Goal: Task Accomplishment & Management: Use online tool/utility

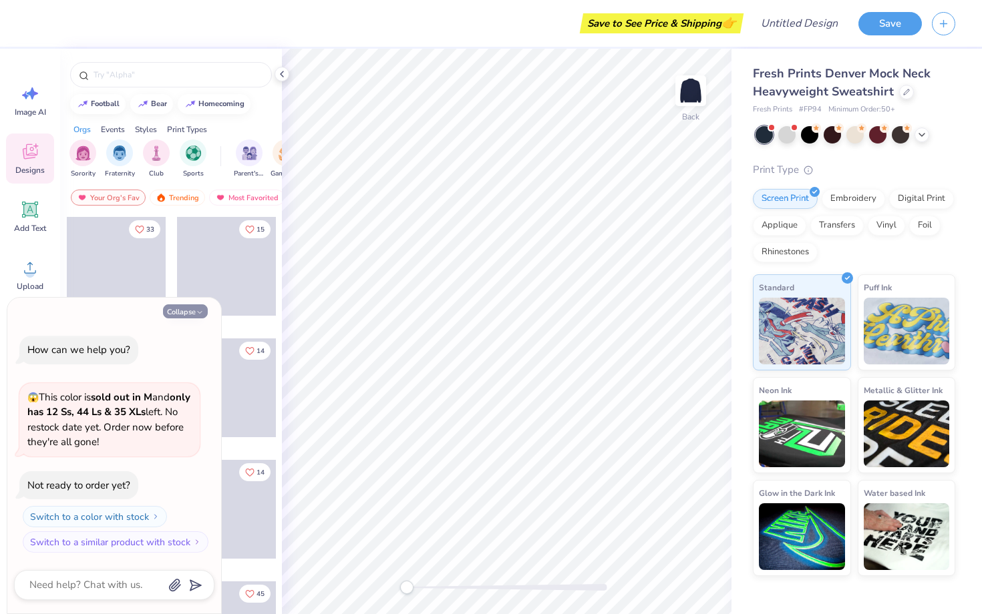
click at [184, 315] on button "Collapse" at bounding box center [185, 311] width 45 height 14
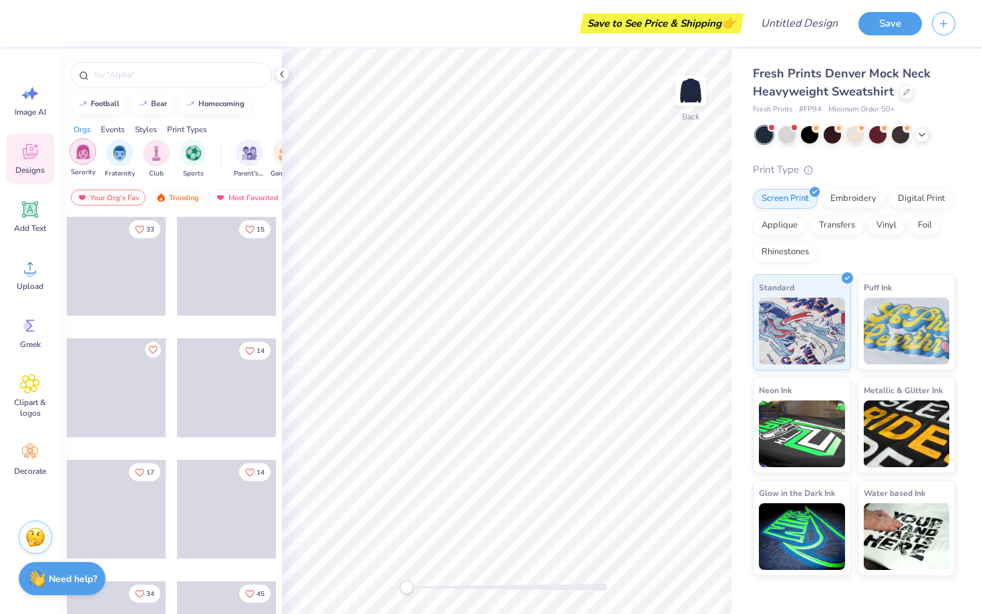
click at [85, 152] on img "filter for Sorority" at bounding box center [82, 151] width 15 height 15
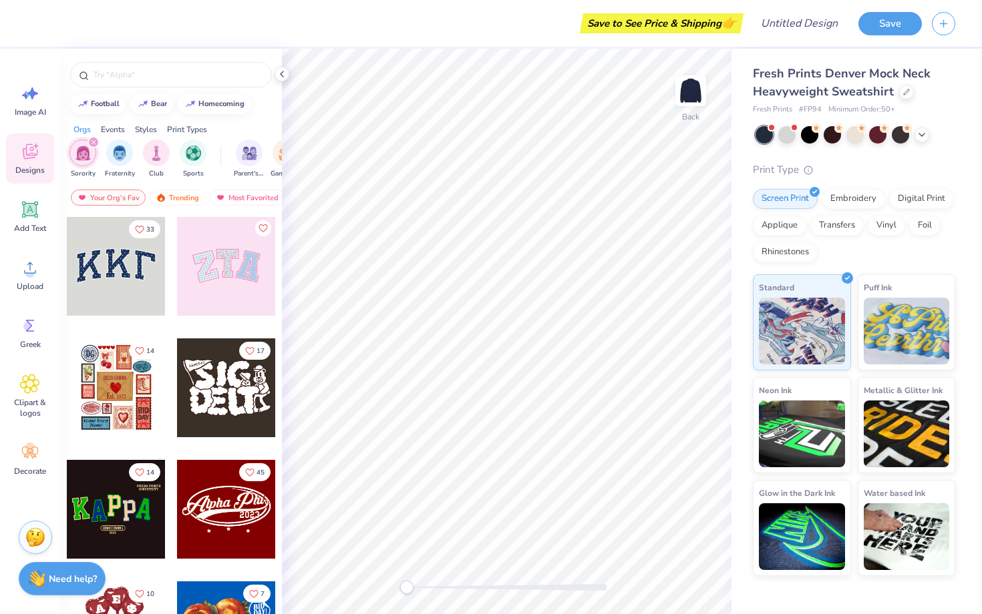
click at [214, 284] on div at bounding box center [226, 266] width 99 height 99
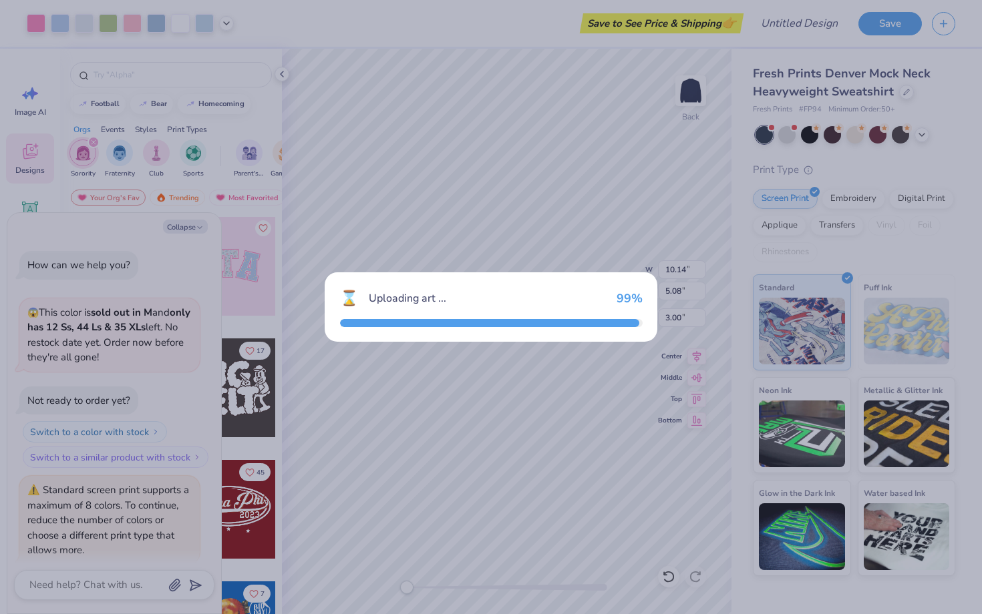
scroll to position [47, 0]
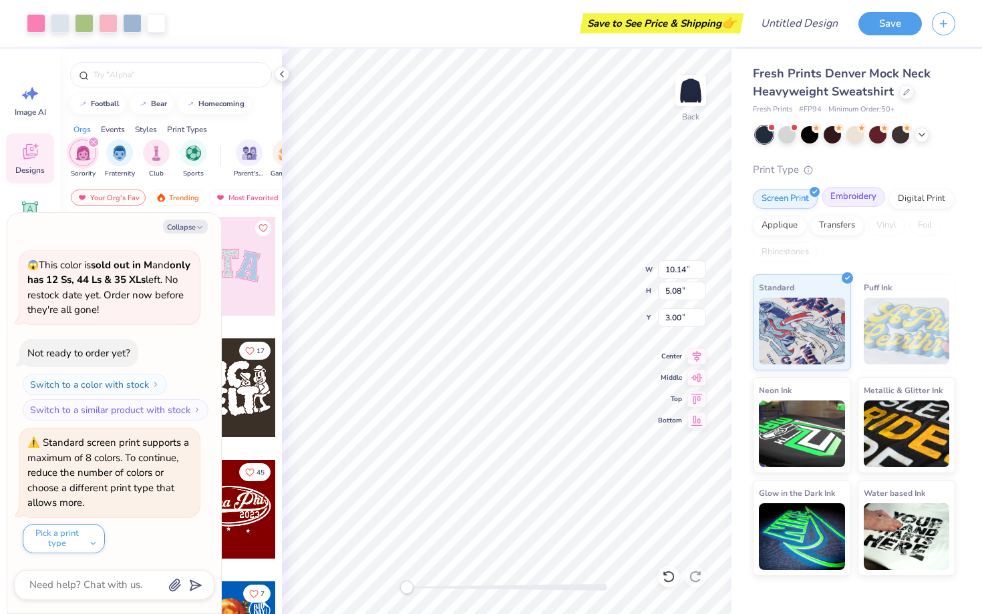
click at [849, 199] on div "Embroidery" at bounding box center [852, 197] width 63 height 20
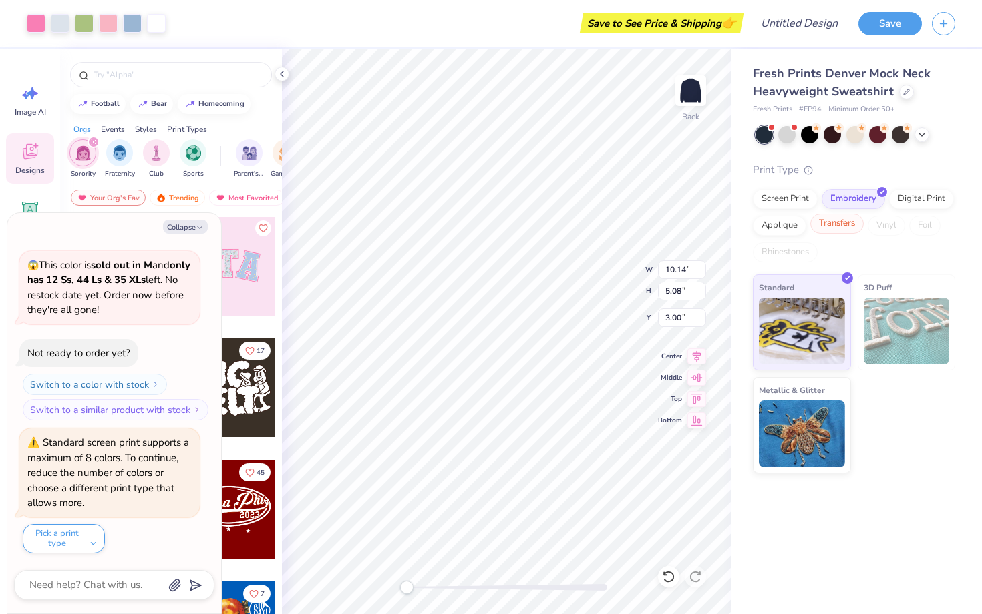
click at [837, 219] on div "Transfers" at bounding box center [836, 224] width 53 height 20
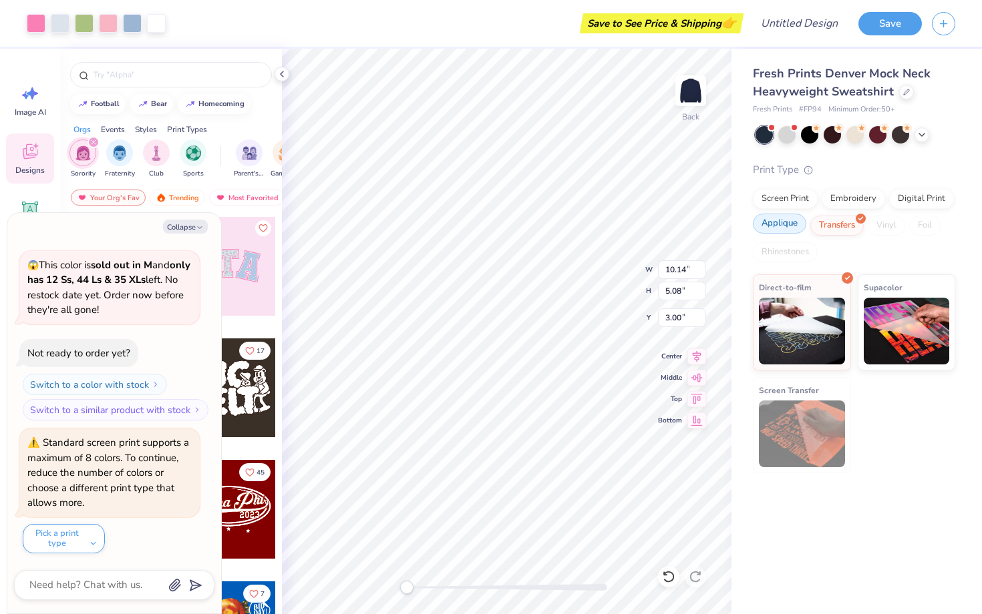
click at [793, 224] on div "Applique" at bounding box center [779, 224] width 53 height 20
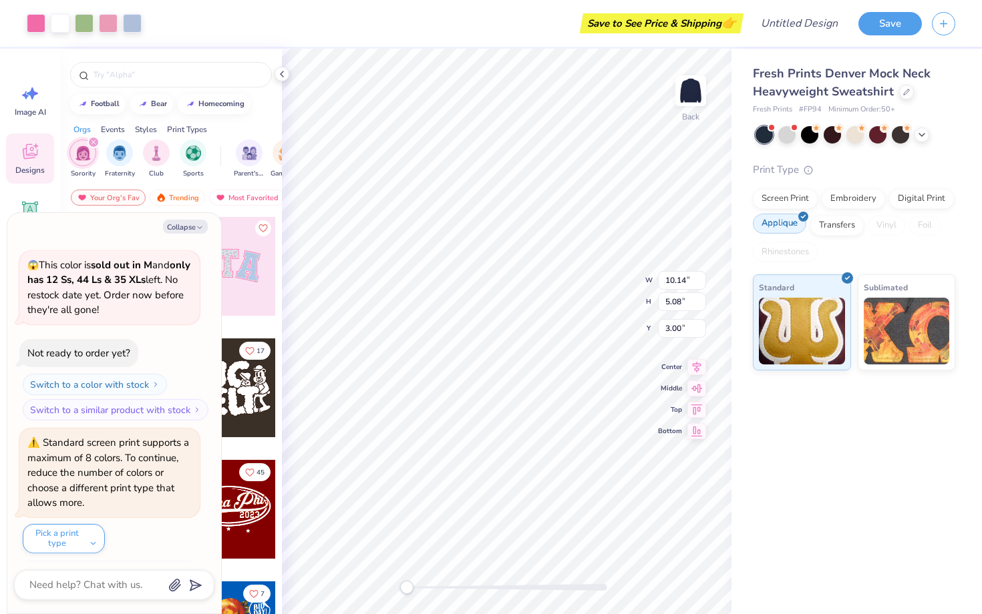
scroll to position [129, 0]
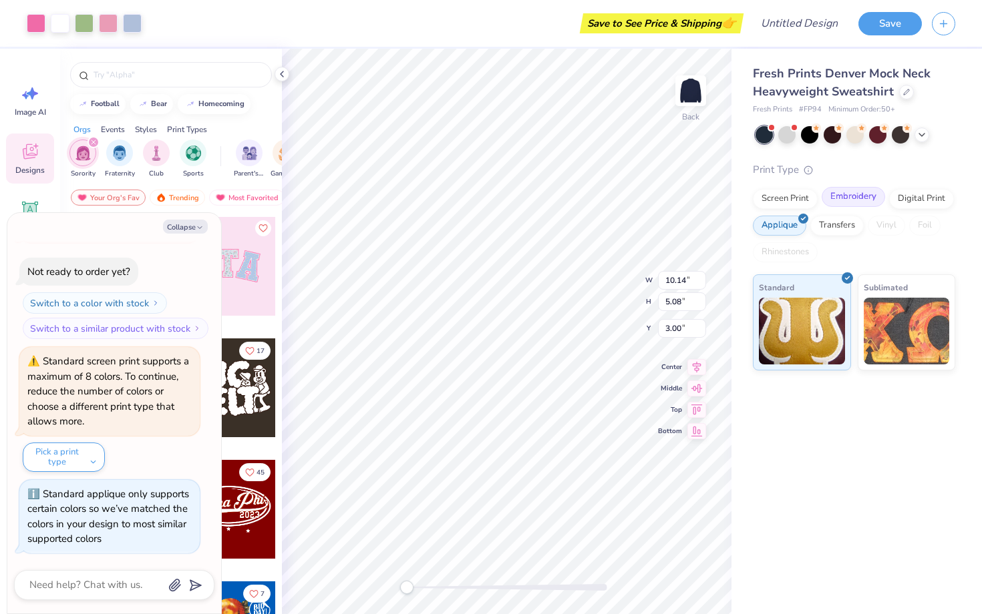
click at [842, 196] on div "Embroidery" at bounding box center [852, 197] width 63 height 20
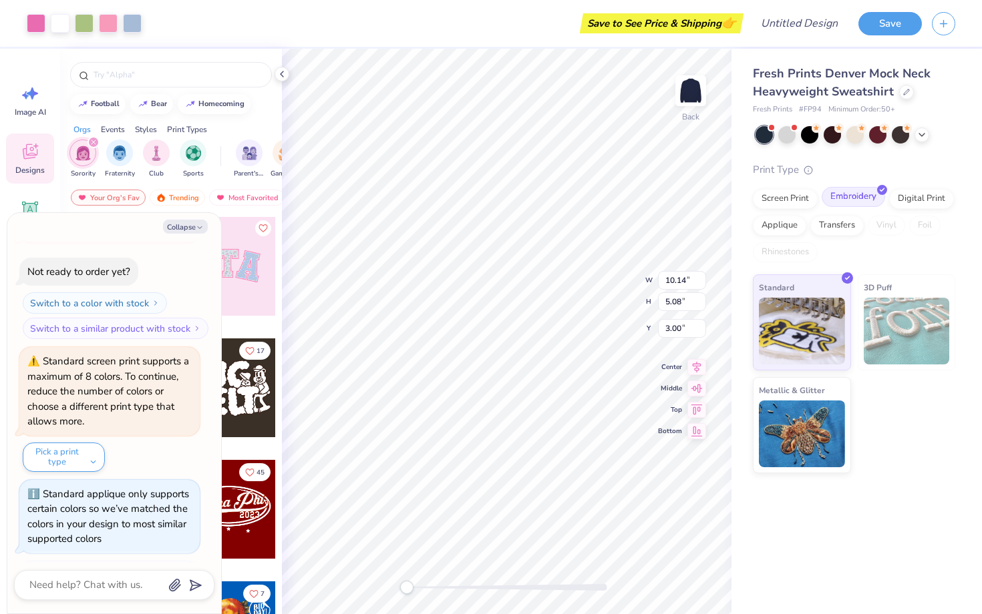
scroll to position [210, 0]
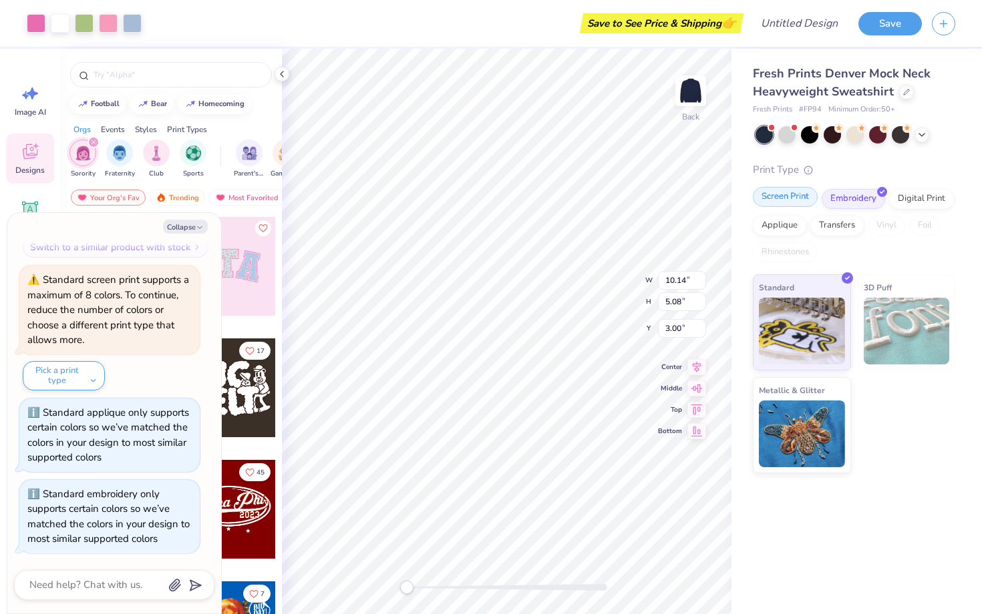
click at [801, 198] on div "Screen Print" at bounding box center [785, 197] width 65 height 20
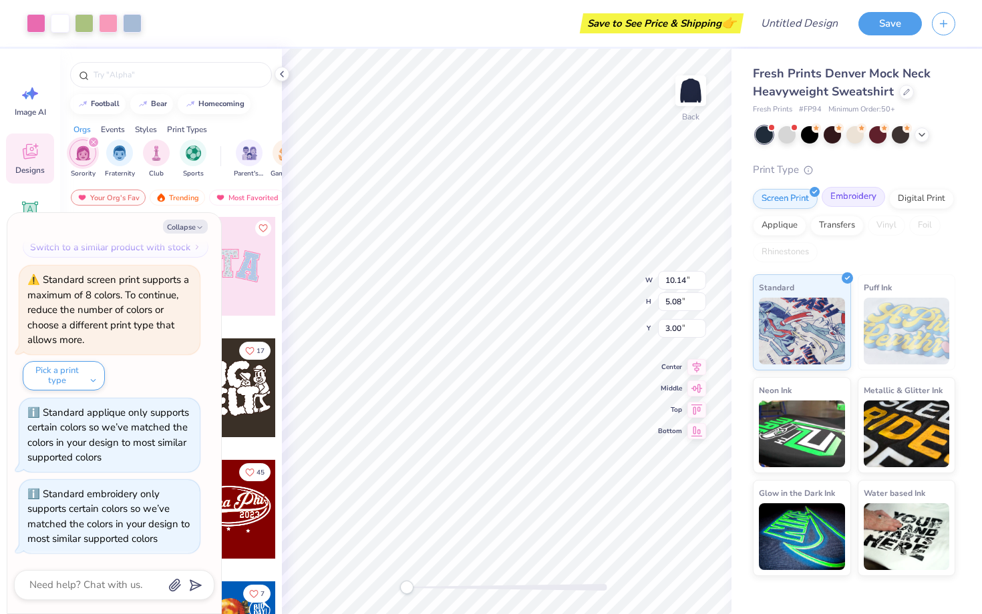
click at [861, 198] on div "Embroidery" at bounding box center [852, 197] width 63 height 20
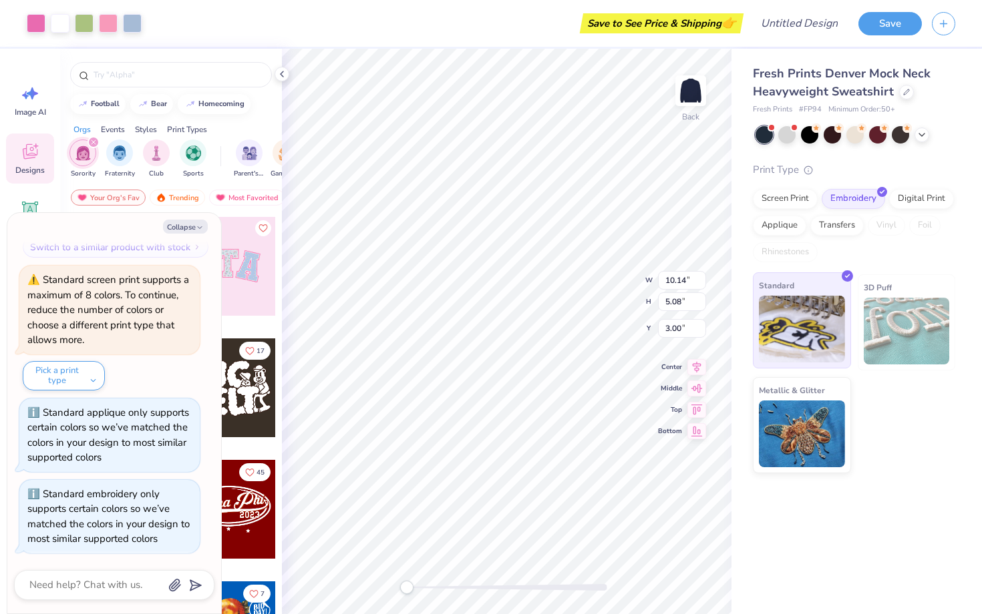
click at [814, 291] on div "Standard" at bounding box center [802, 320] width 98 height 96
click at [789, 231] on div "Applique" at bounding box center [779, 224] width 53 height 20
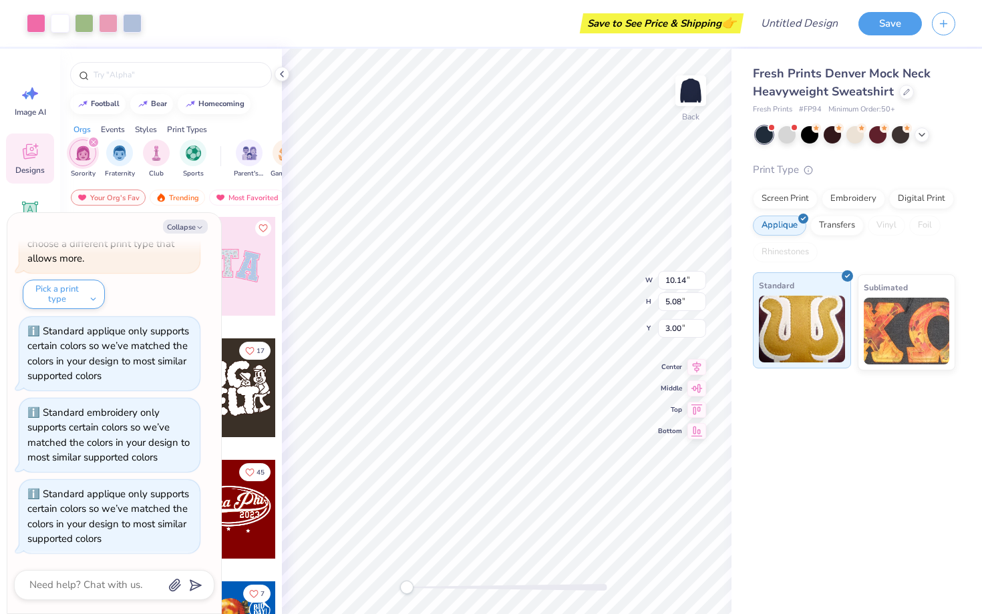
click at [804, 306] on img at bounding box center [802, 329] width 86 height 67
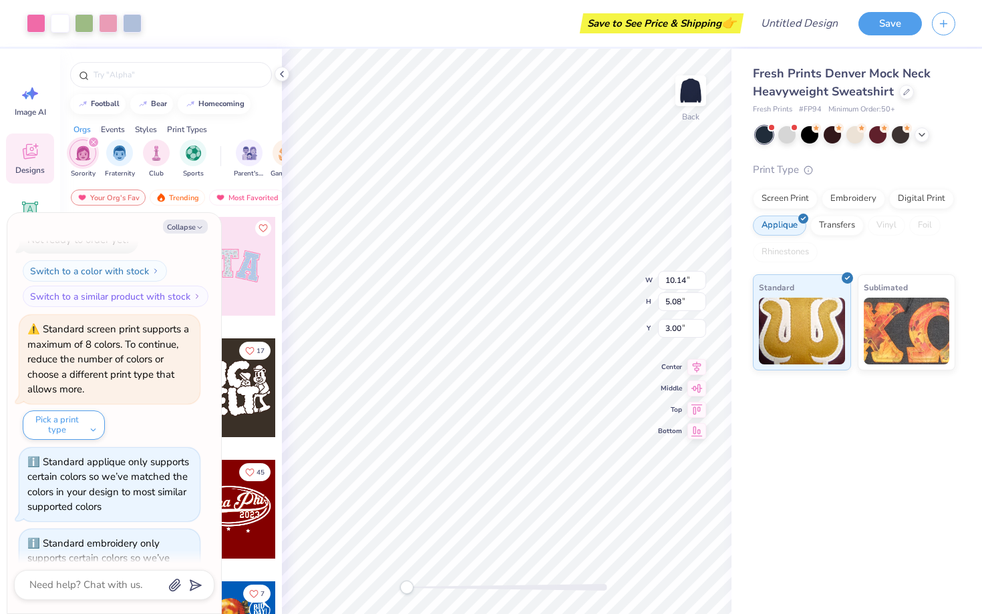
scroll to position [0, 0]
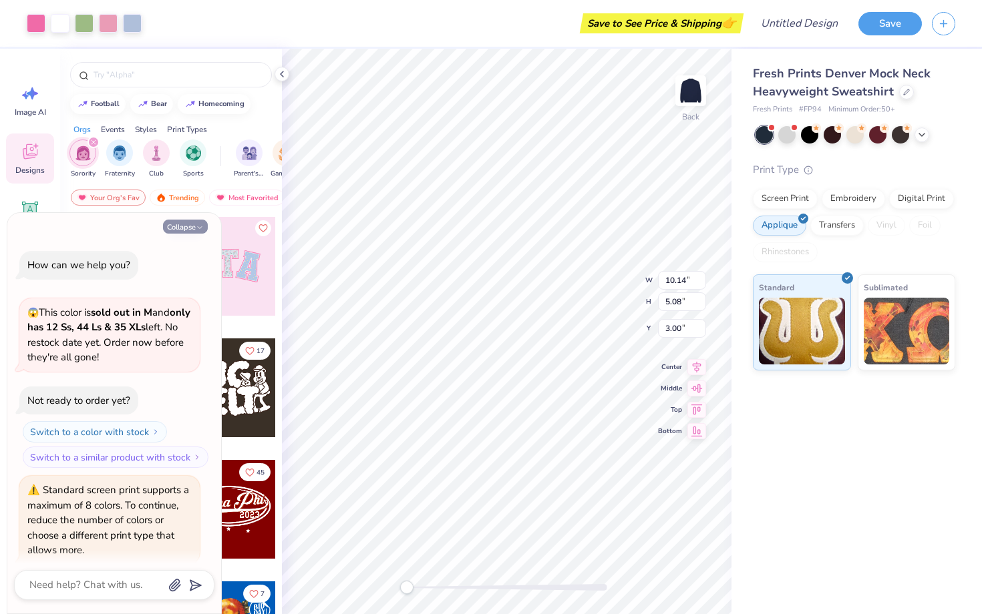
click at [198, 229] on icon "button" at bounding box center [200, 228] width 8 height 8
type textarea "x"
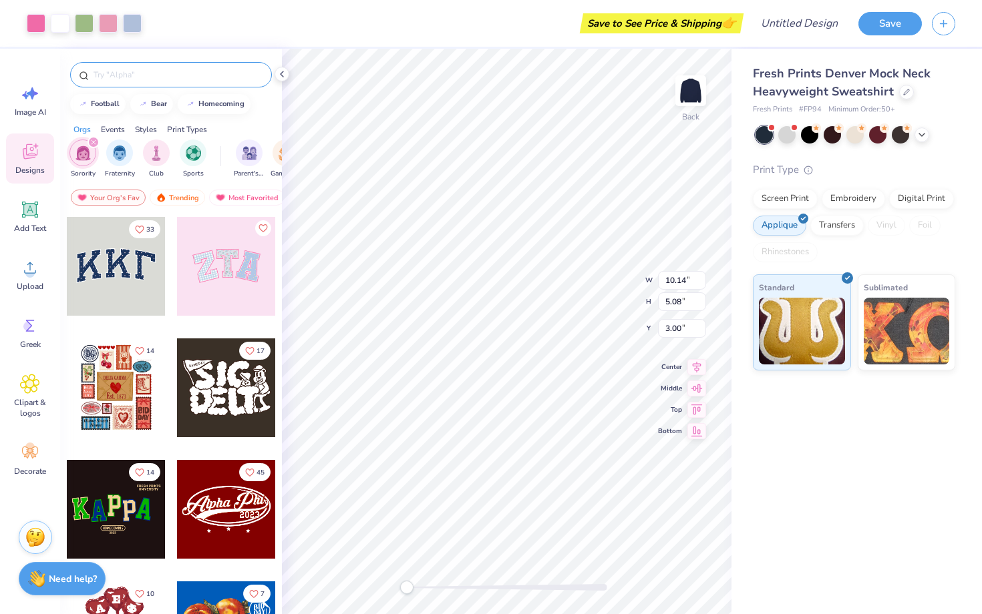
click at [147, 83] on div at bounding box center [171, 74] width 202 height 25
click at [135, 83] on div at bounding box center [171, 74] width 202 height 25
click at [129, 76] on input "text" at bounding box center [177, 74] width 171 height 13
type input "pi beta phi"
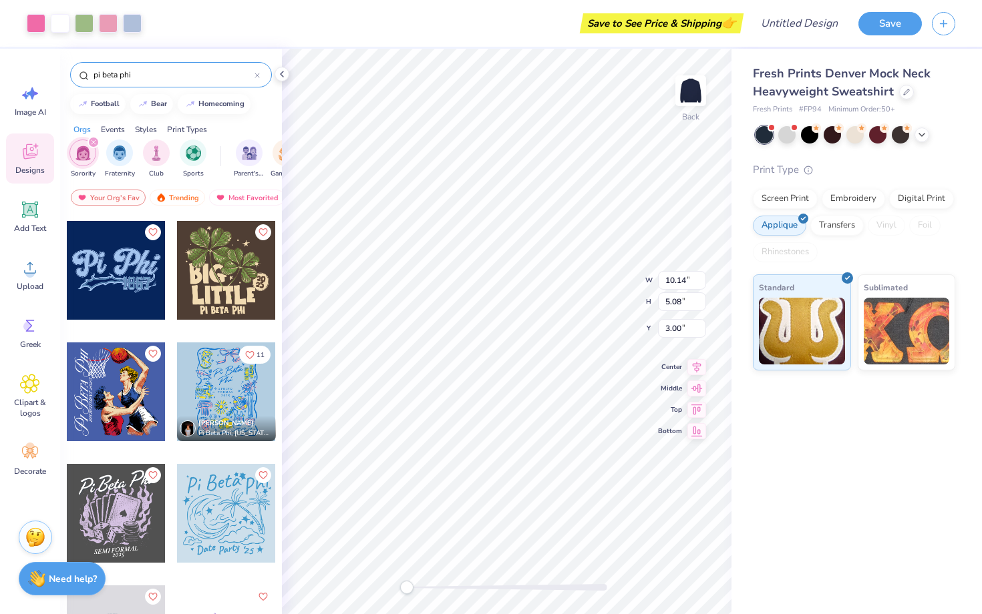
scroll to position [3473, 0]
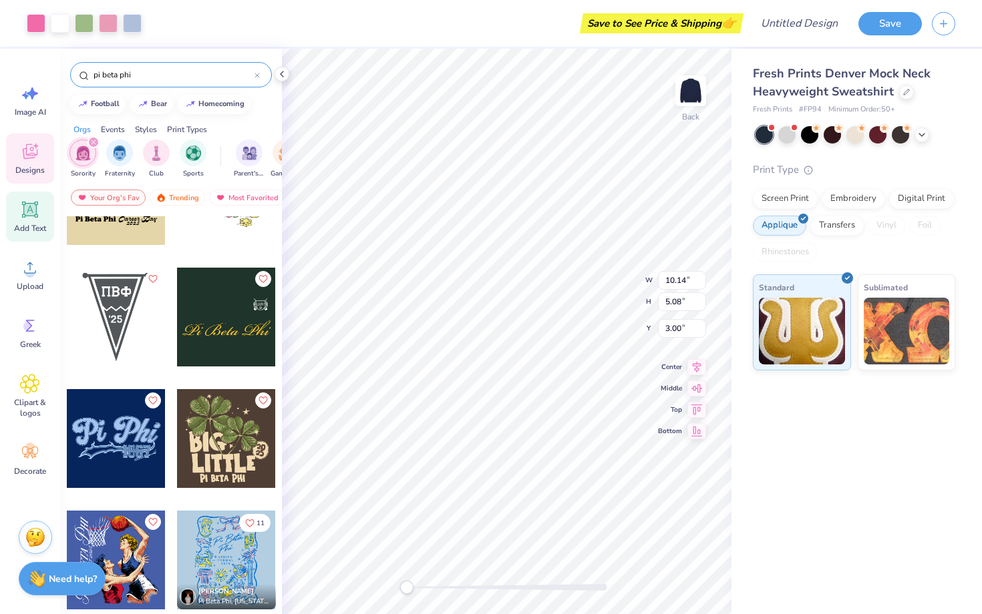
click at [35, 222] on div "Add Text" at bounding box center [30, 217] width 48 height 50
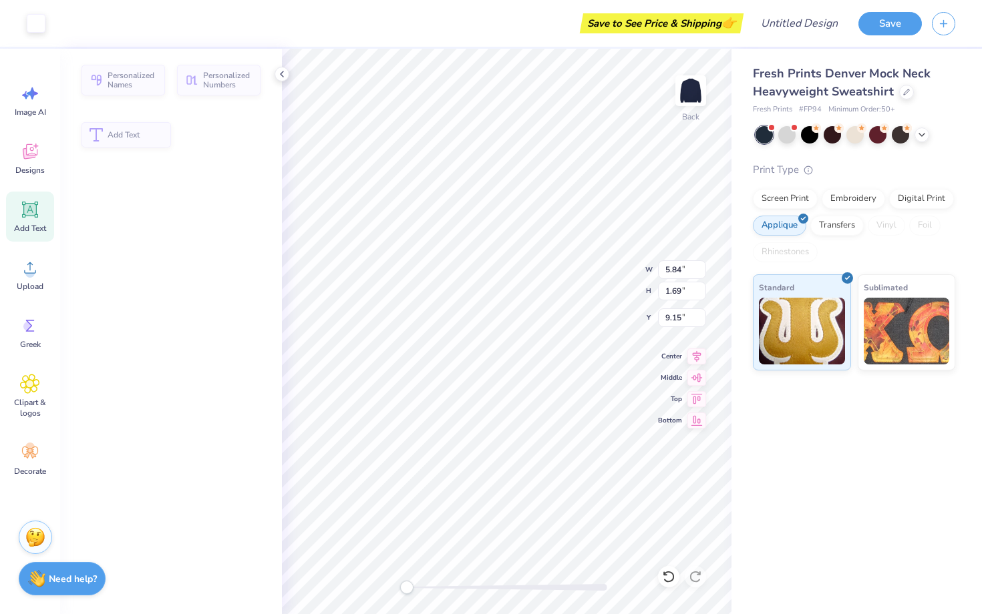
type input "5.84"
type input "1.69"
type input "9.15"
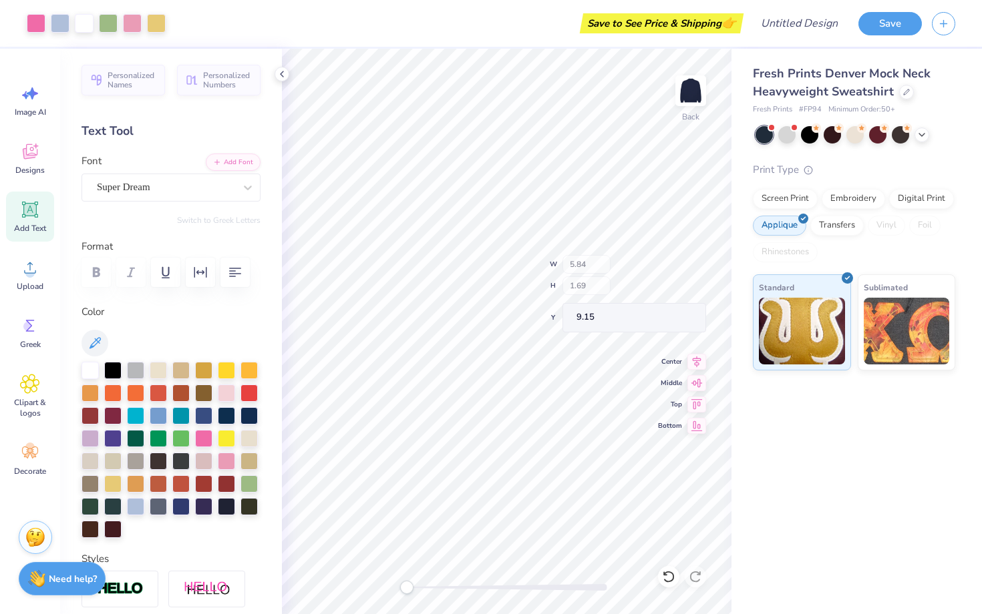
type input "10.14"
type input "5.08"
type input "3.00"
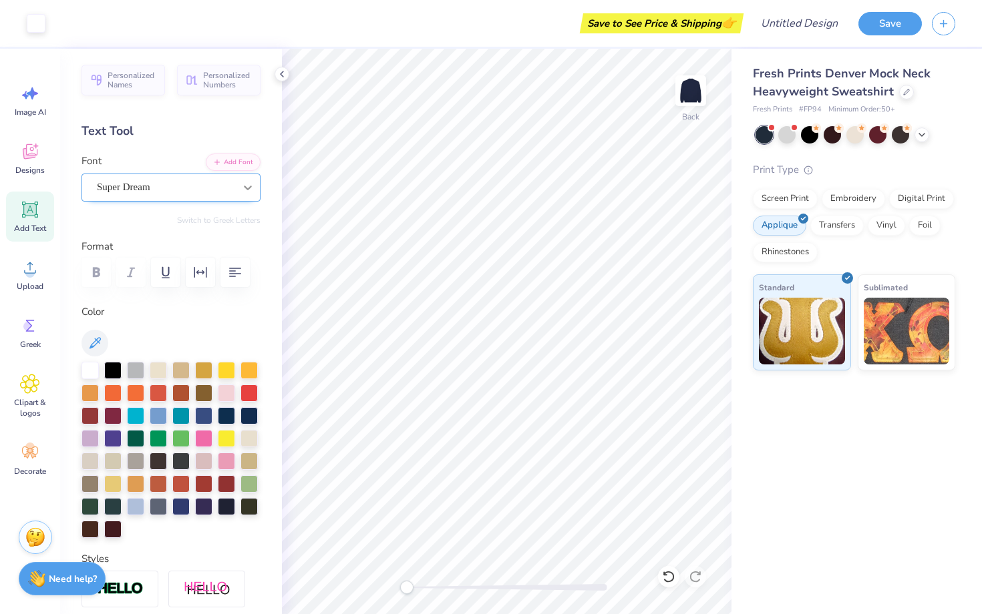
click at [242, 191] on icon at bounding box center [247, 187] width 13 height 13
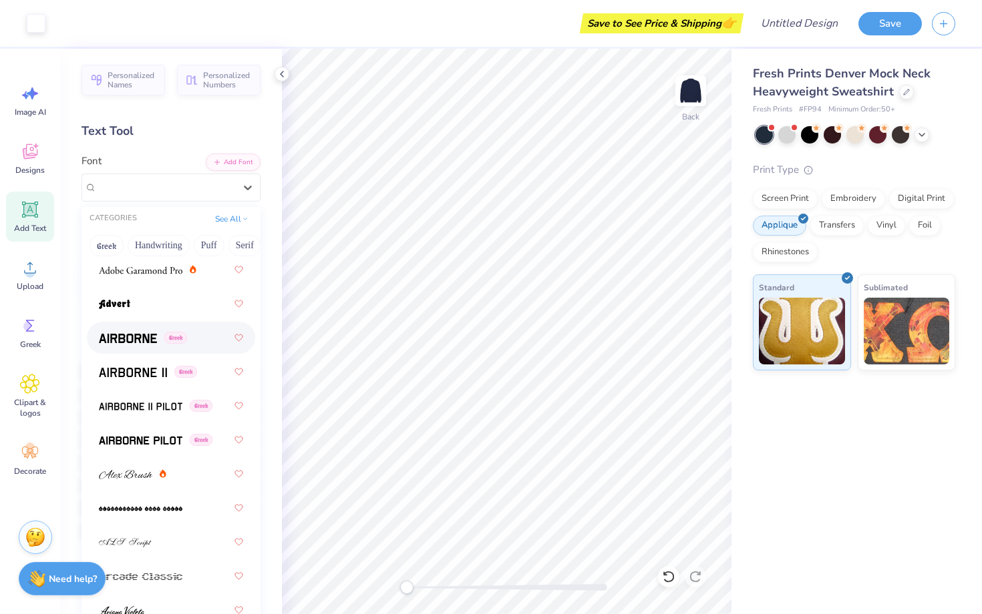
scroll to position [267, 0]
click at [136, 409] on img at bounding box center [140, 405] width 83 height 9
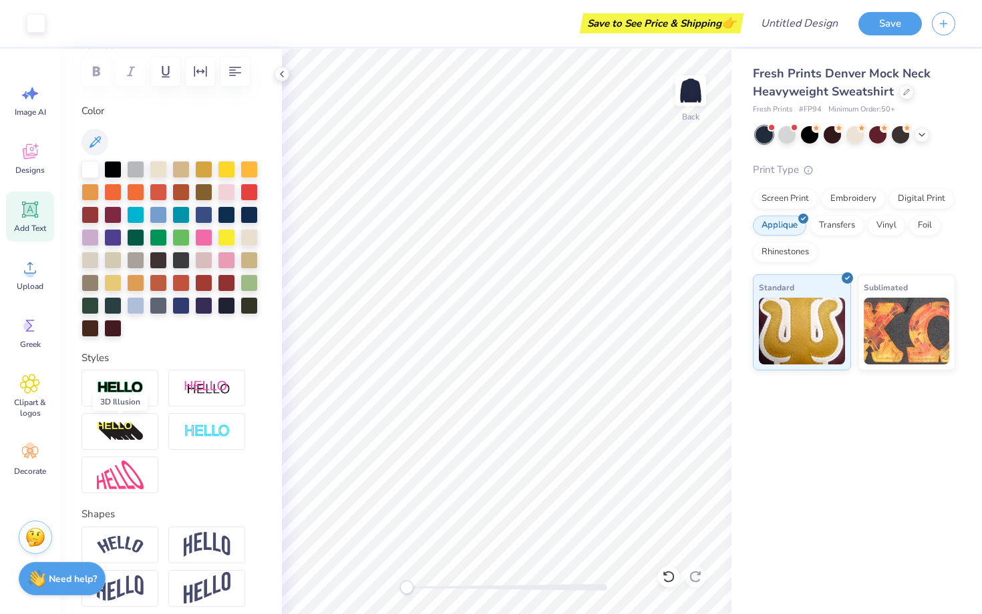
scroll to position [260, 0]
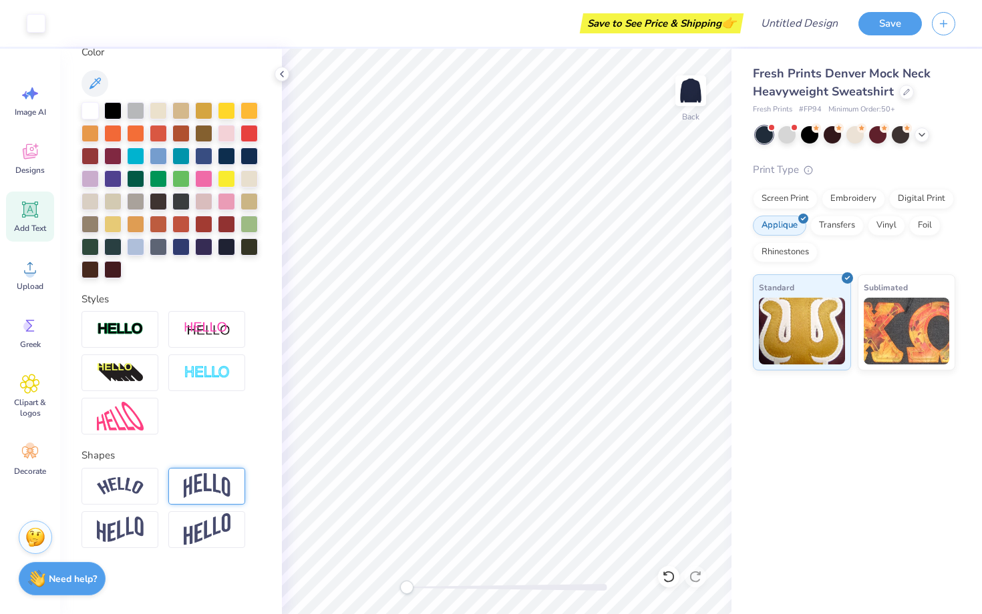
click at [197, 475] on img at bounding box center [207, 485] width 47 height 25
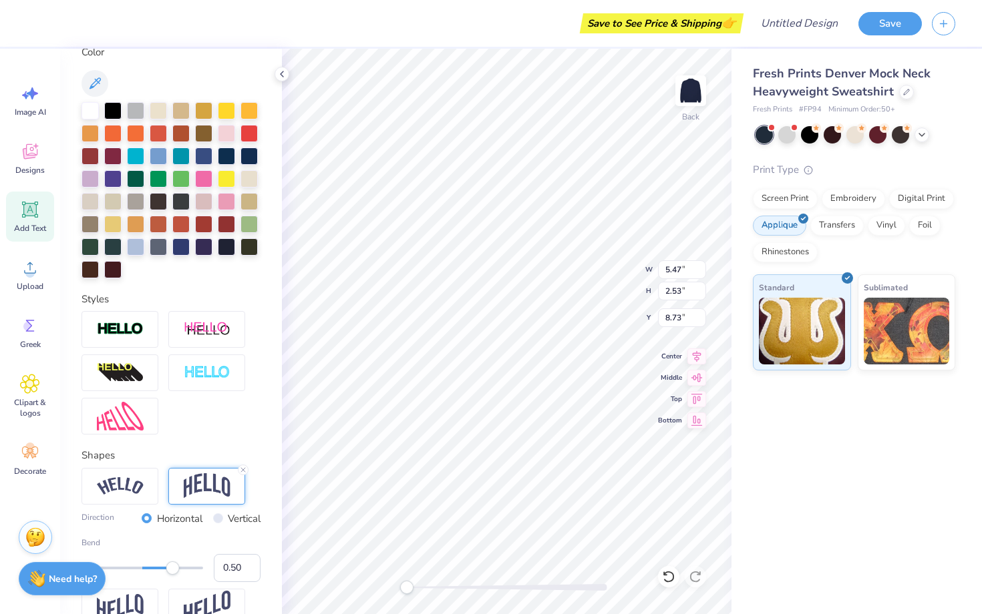
scroll to position [0, 0]
type textarea "Pi Phi"
click at [130, 479] on img at bounding box center [120, 486] width 47 height 18
click at [210, 479] on img at bounding box center [207, 485] width 47 height 25
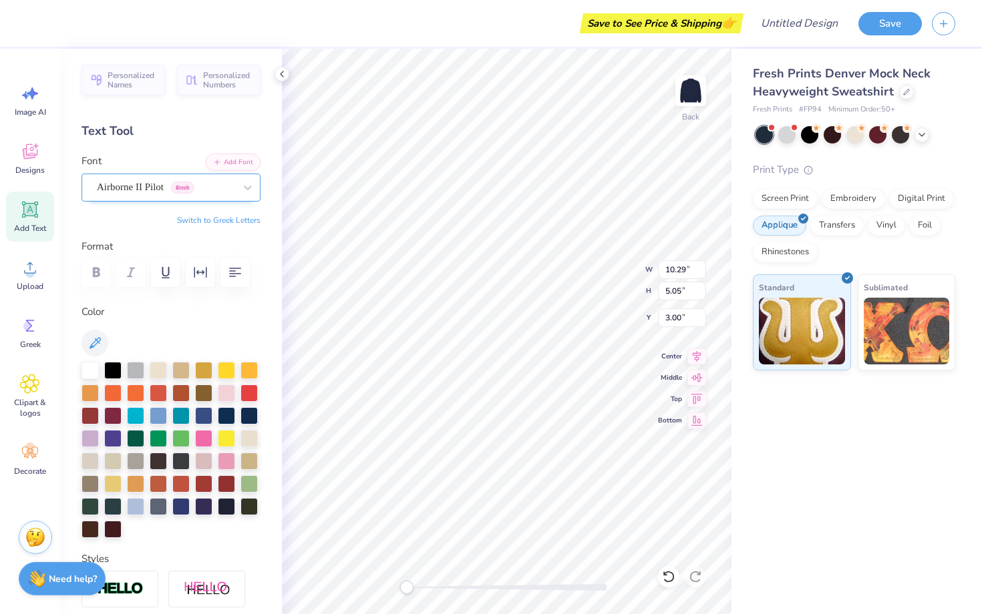
click at [136, 189] on div "Airborne II Pilot Greek" at bounding box center [165, 187] width 140 height 21
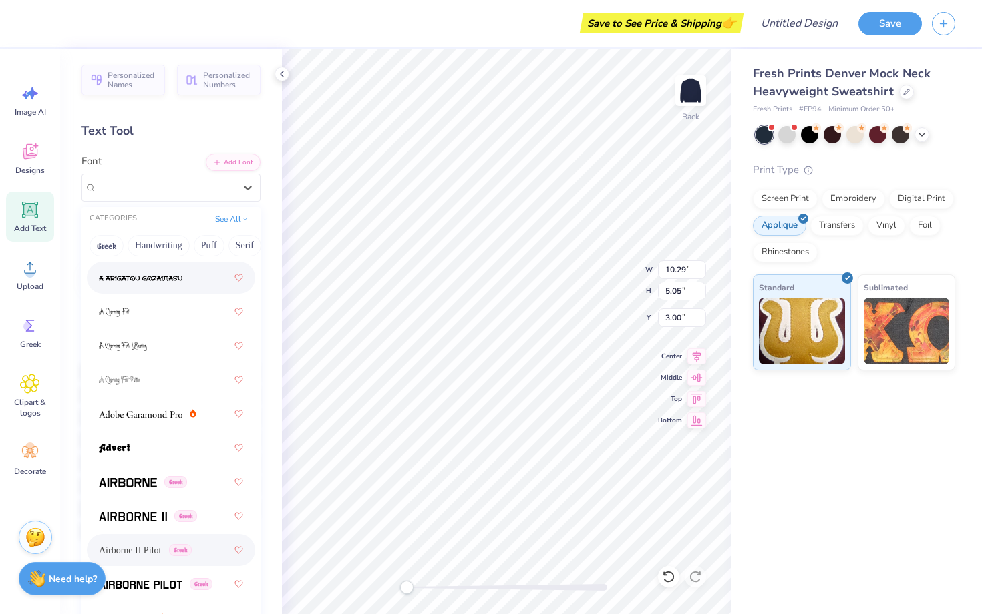
scroll to position [123, 0]
click at [140, 405] on div at bounding box center [171, 413] width 144 height 24
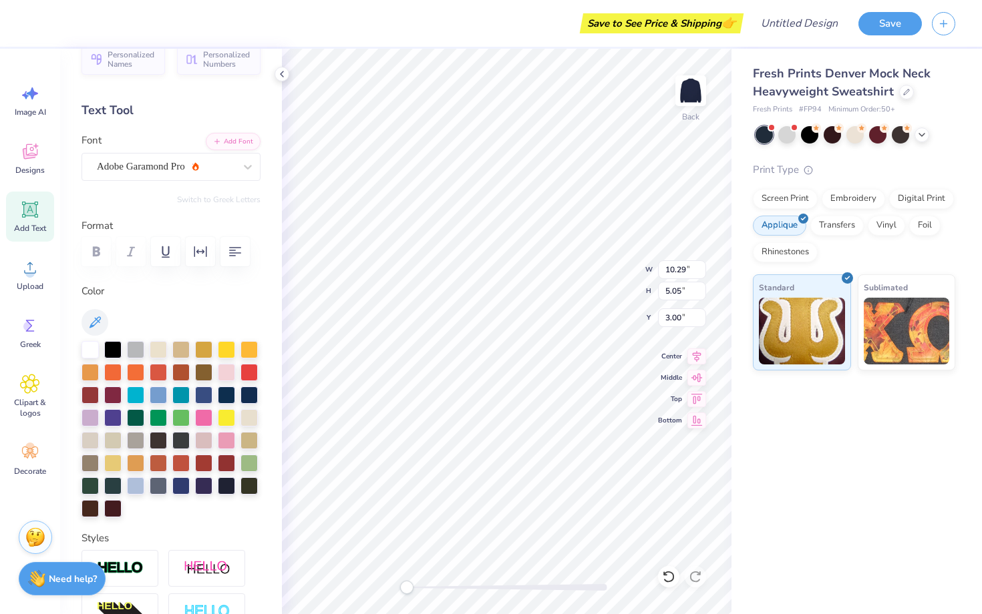
scroll to position [3, 0]
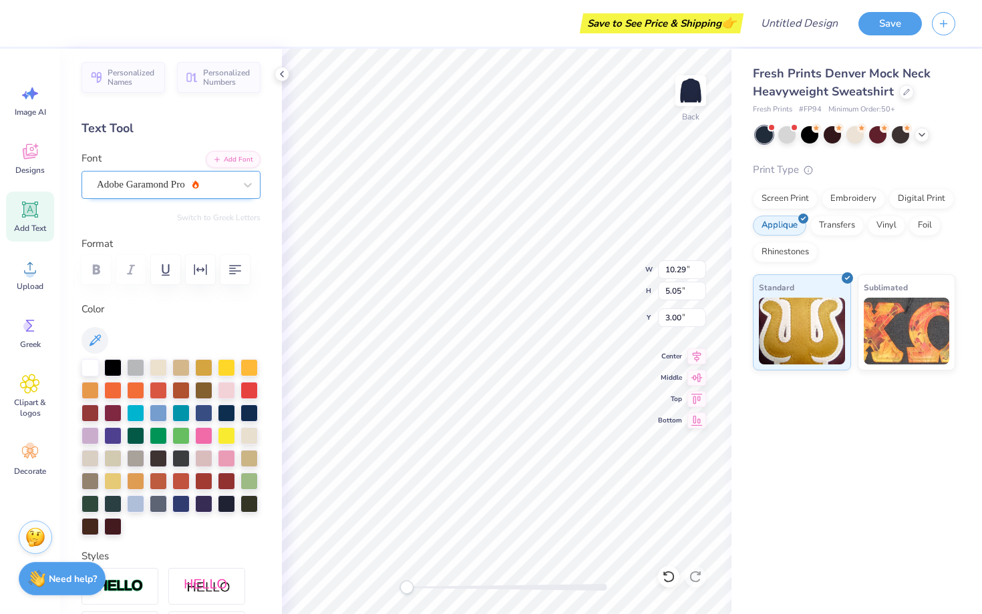
click at [153, 183] on div "Adobe Garamond Pro" at bounding box center [165, 184] width 140 height 21
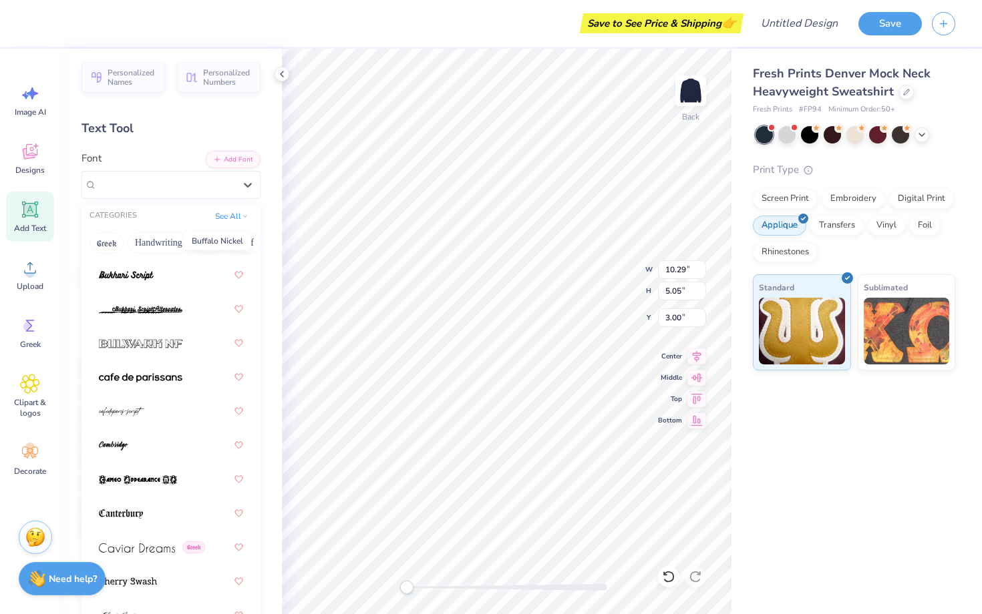
scroll to position [1793, 0]
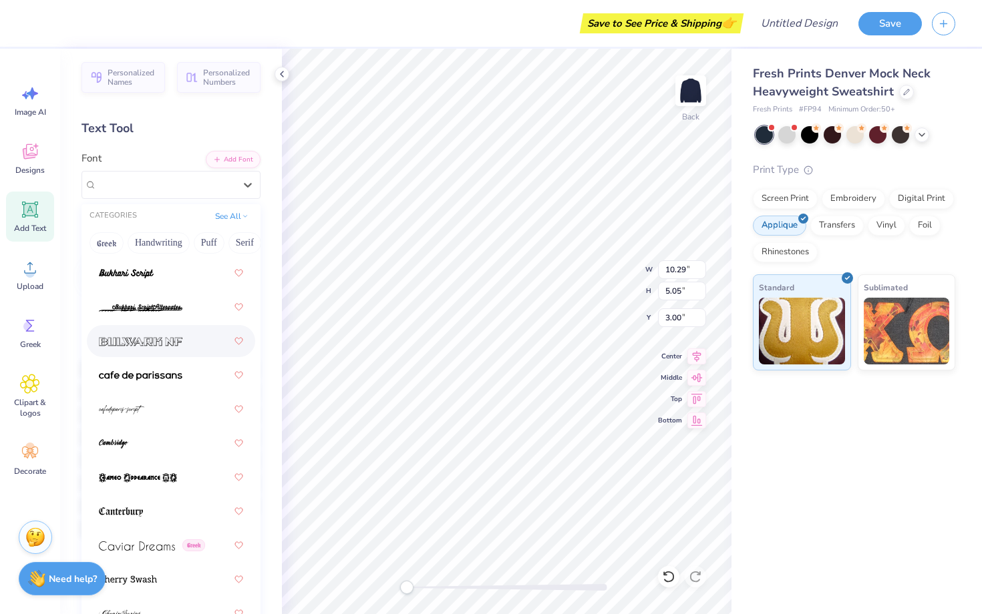
click at [172, 337] on span at bounding box center [140, 342] width 83 height 14
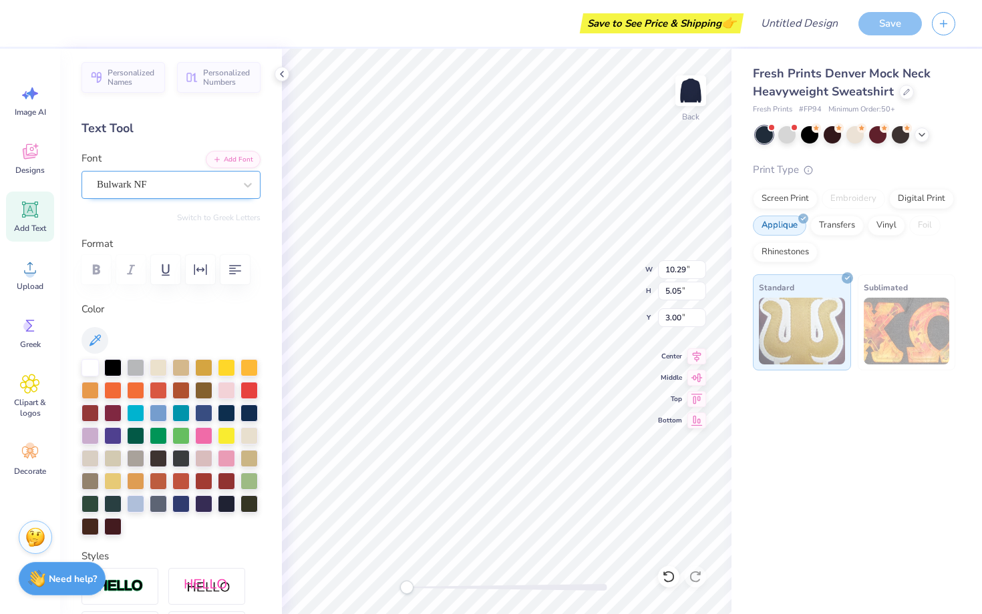
click at [141, 178] on div "Bulwark NF" at bounding box center [165, 184] width 140 height 21
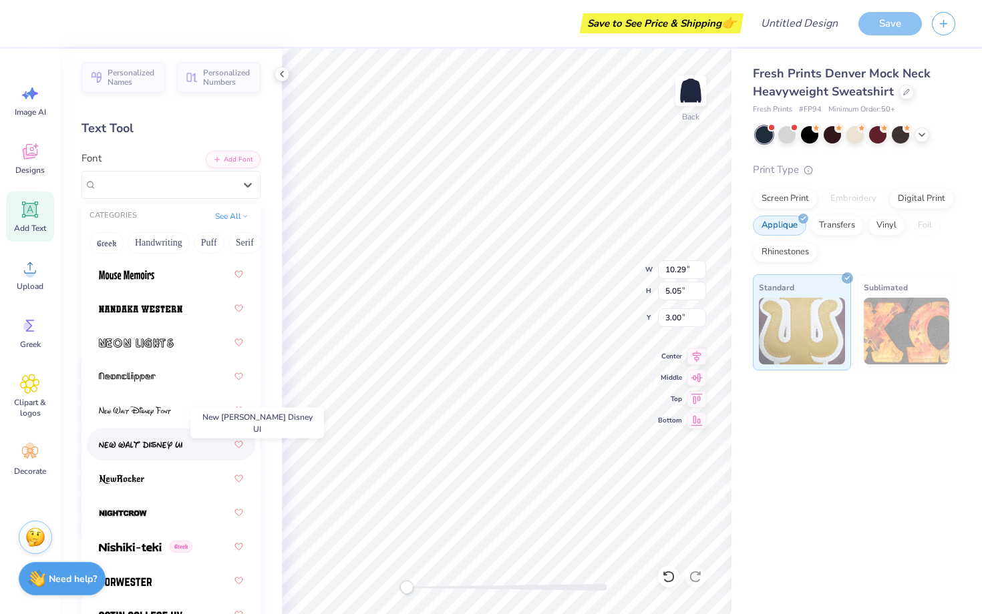
scroll to position [7313, 0]
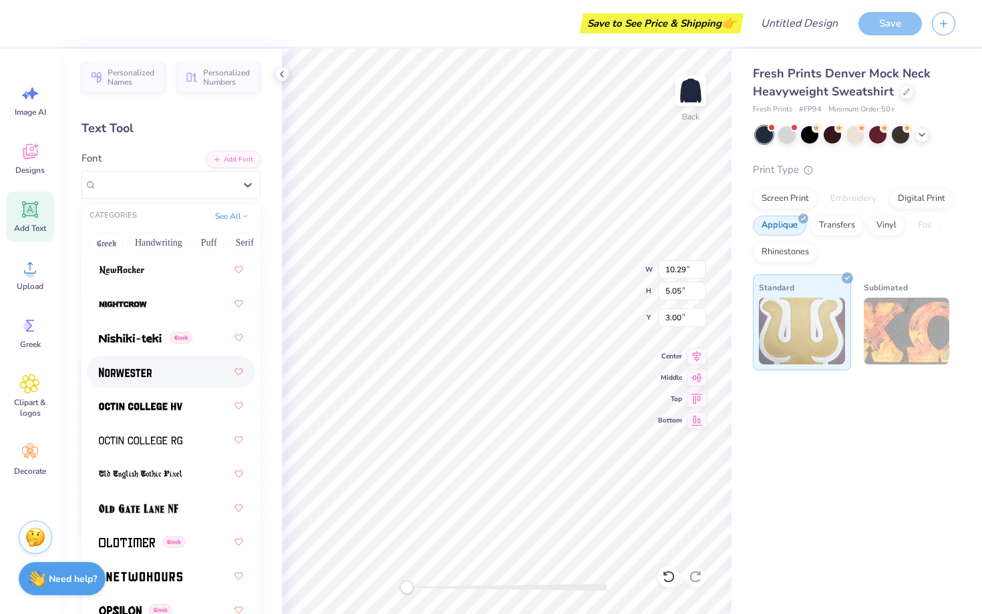
click at [135, 362] on div at bounding box center [171, 372] width 144 height 24
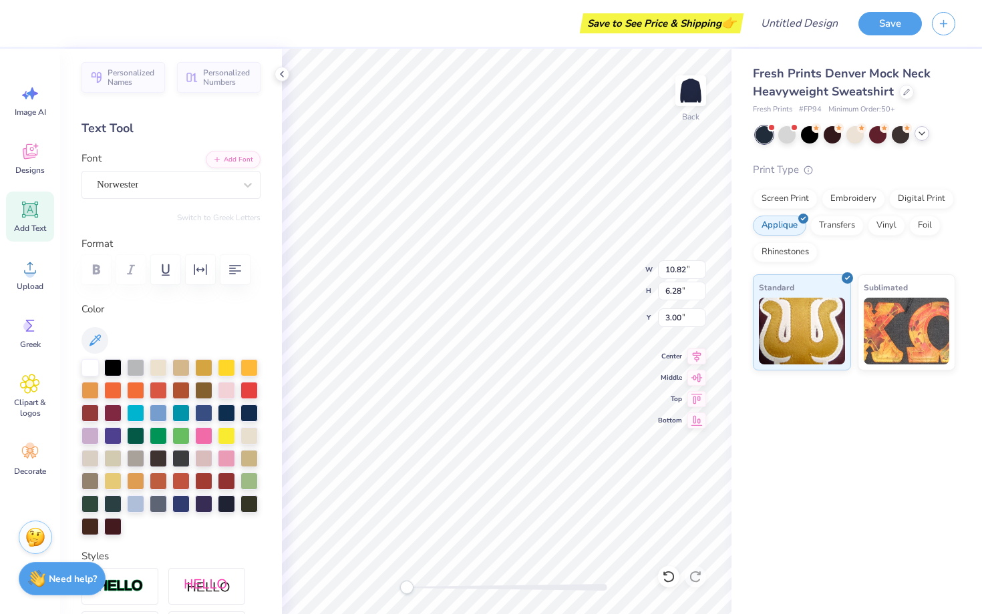
click at [921, 133] on icon at bounding box center [921, 133] width 11 height 11
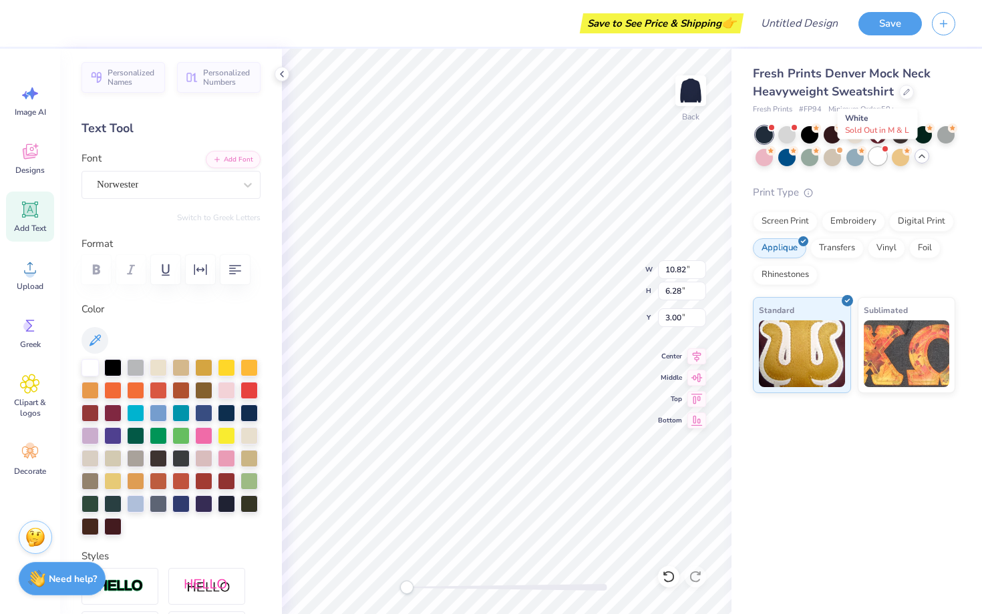
click at [877, 158] on div at bounding box center [877, 156] width 17 height 17
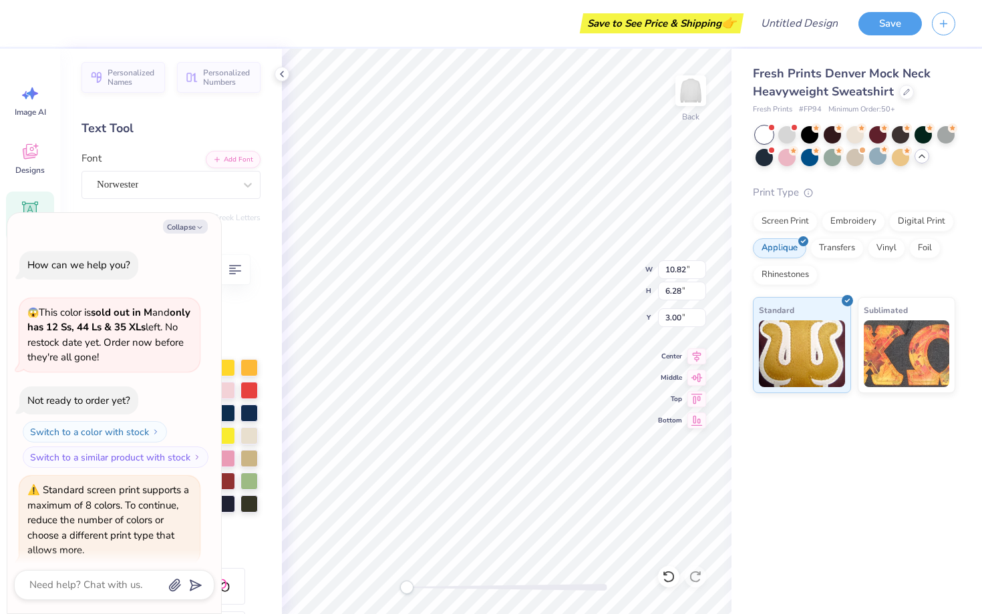
scroll to position [481, 0]
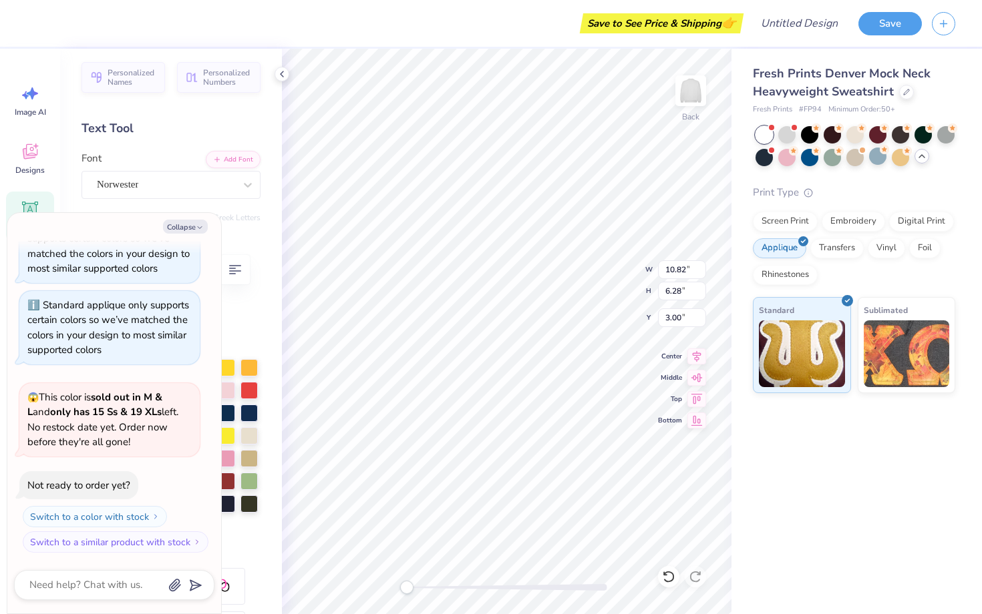
click at [941, 159] on div at bounding box center [855, 146] width 200 height 40
click at [785, 135] on div at bounding box center [786, 133] width 17 height 17
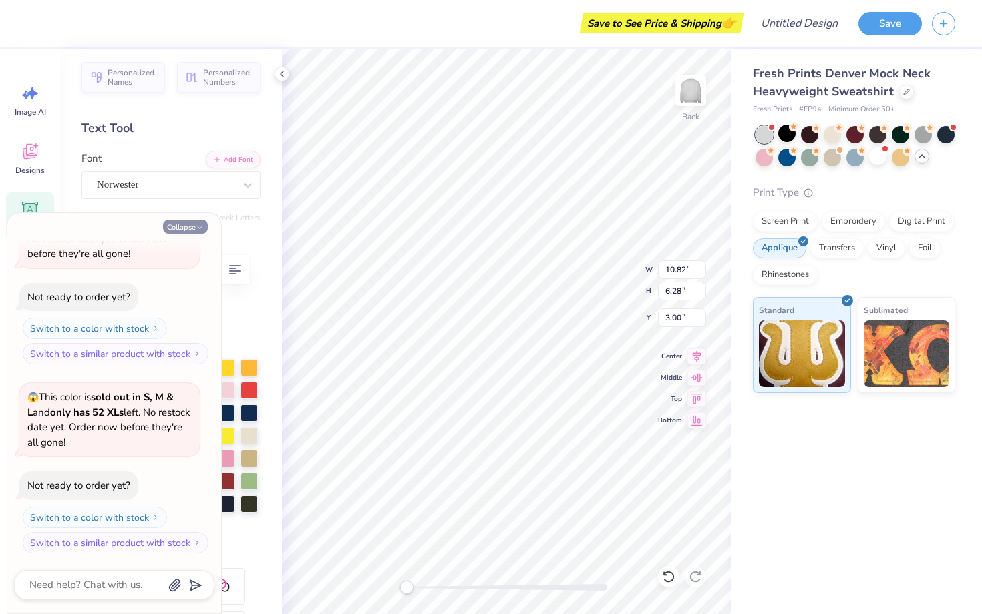
click at [189, 227] on button "Collapse" at bounding box center [185, 227] width 45 height 14
type textarea "x"
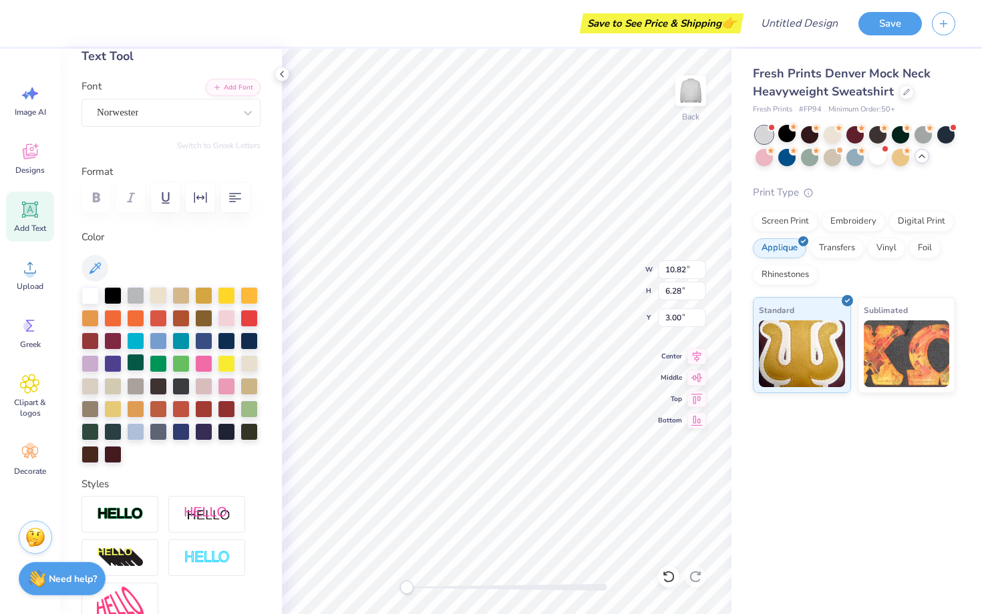
scroll to position [55, 0]
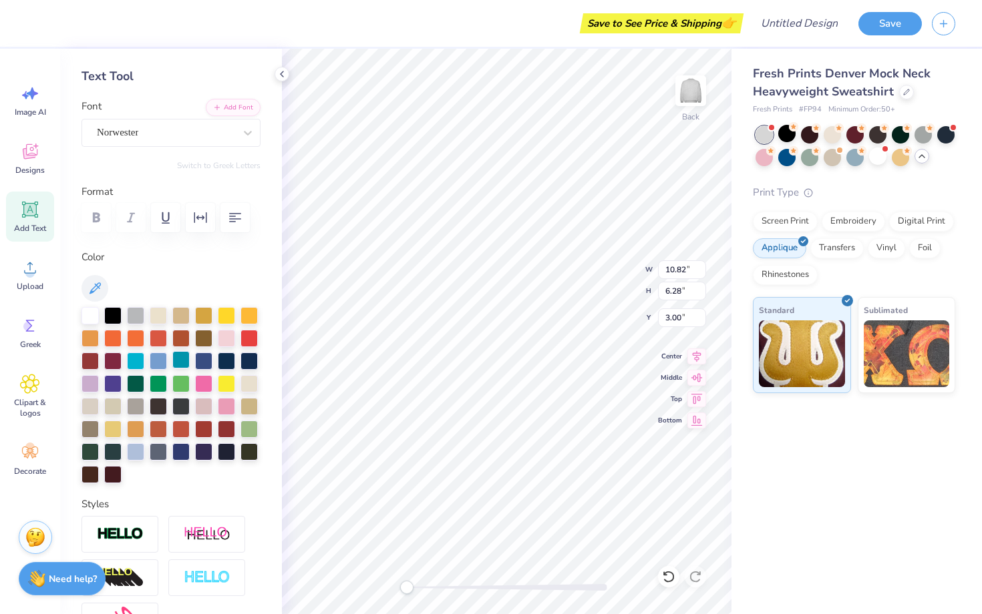
click at [180, 363] on div at bounding box center [180, 359] width 17 height 17
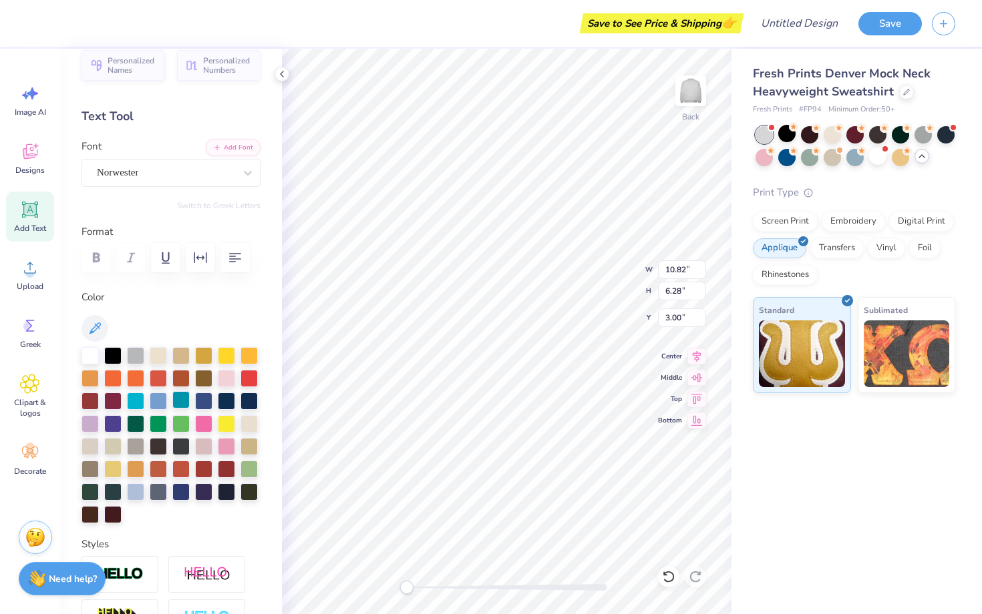
scroll to position [0, 0]
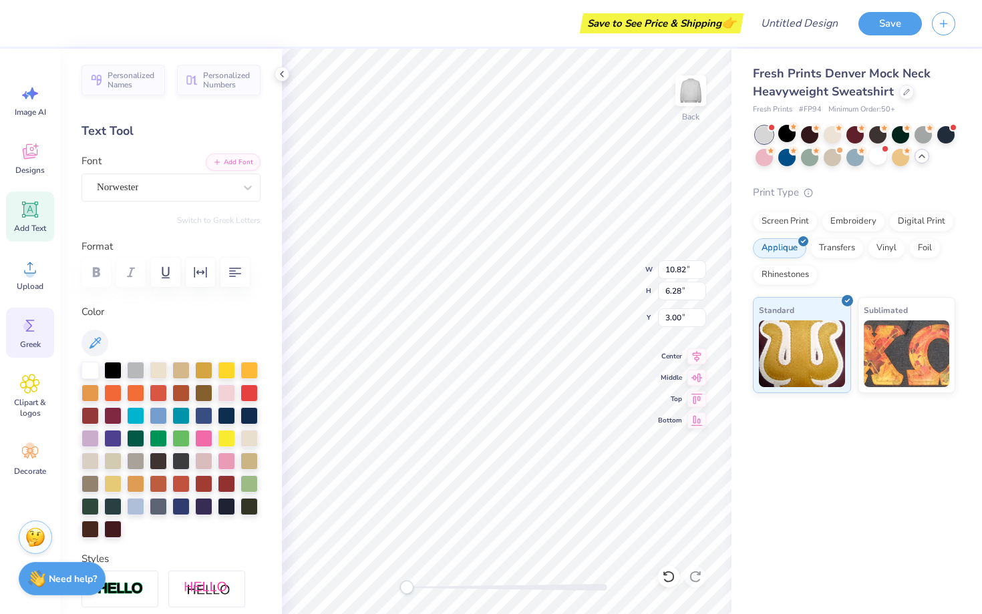
click at [34, 332] on icon at bounding box center [30, 326] width 20 height 20
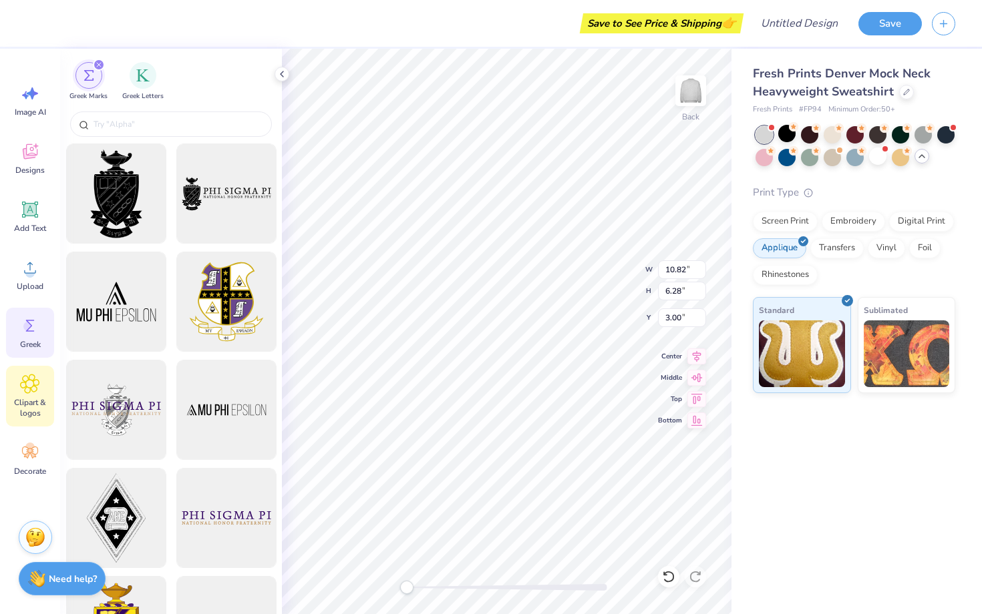
click at [29, 403] on span "Clipart & logos" at bounding box center [30, 407] width 44 height 21
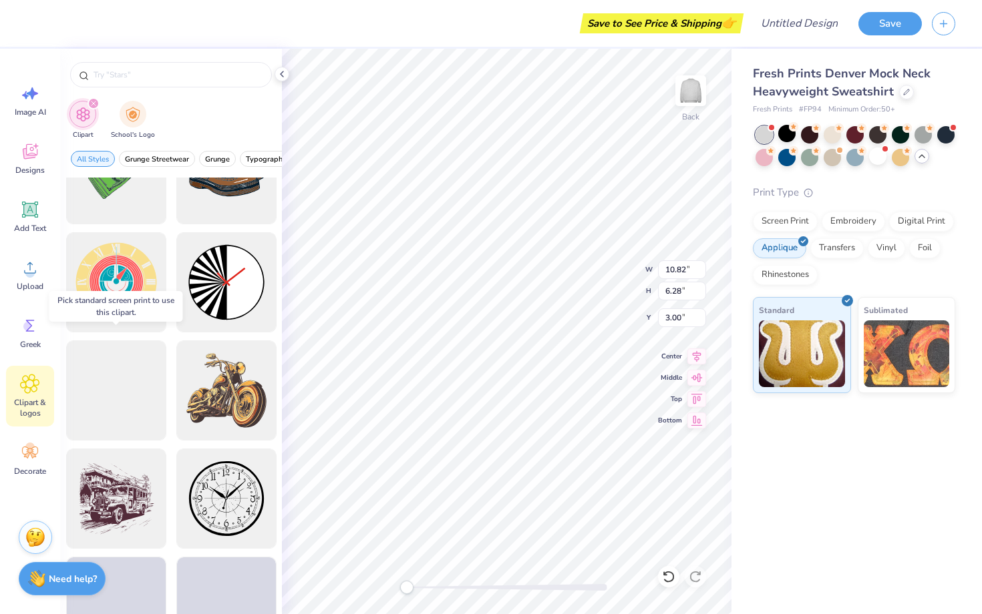
scroll to position [809, 0]
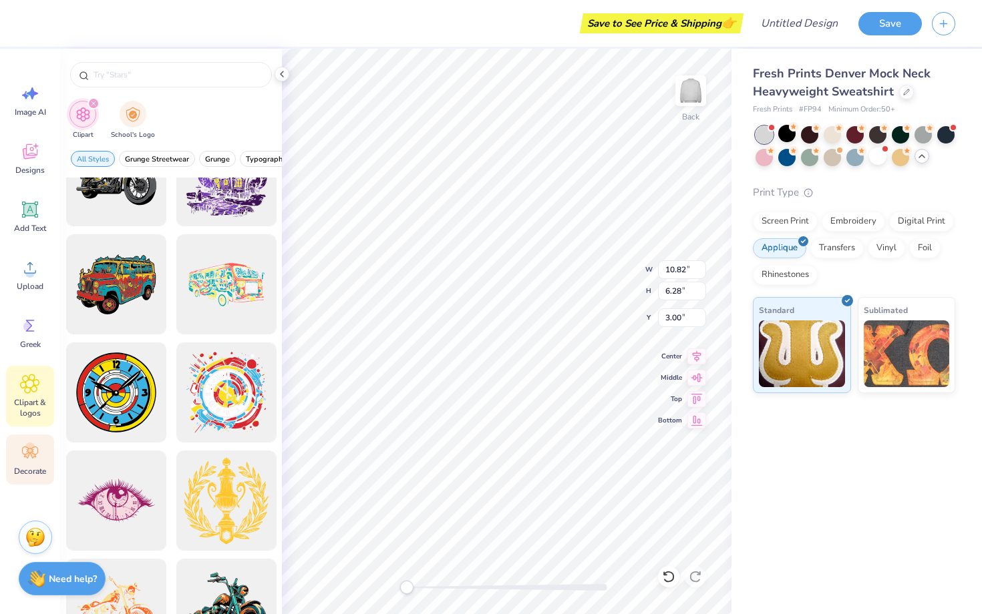
click at [37, 467] on span "Decorate" at bounding box center [30, 471] width 32 height 11
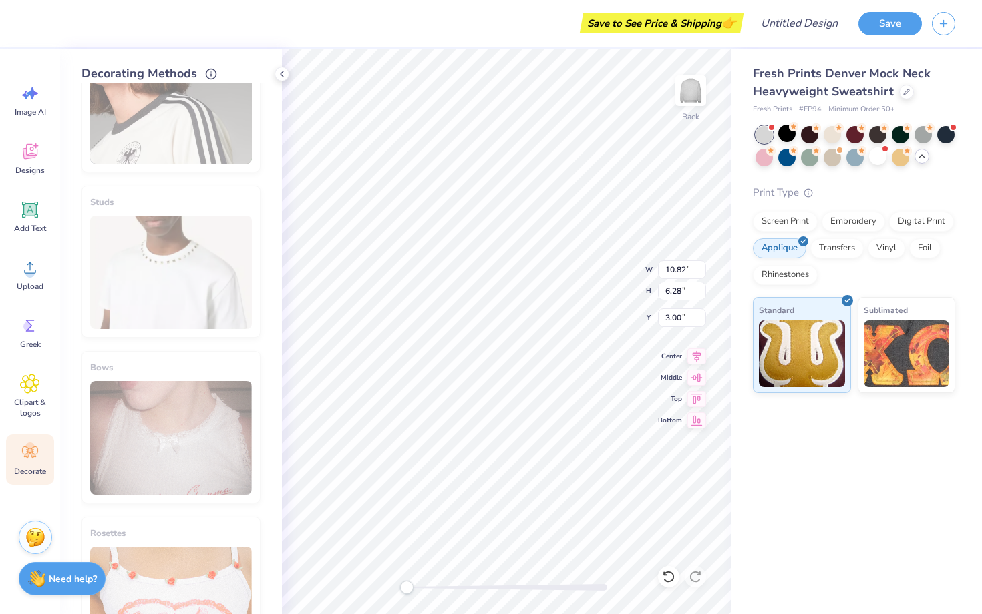
scroll to position [527, 0]
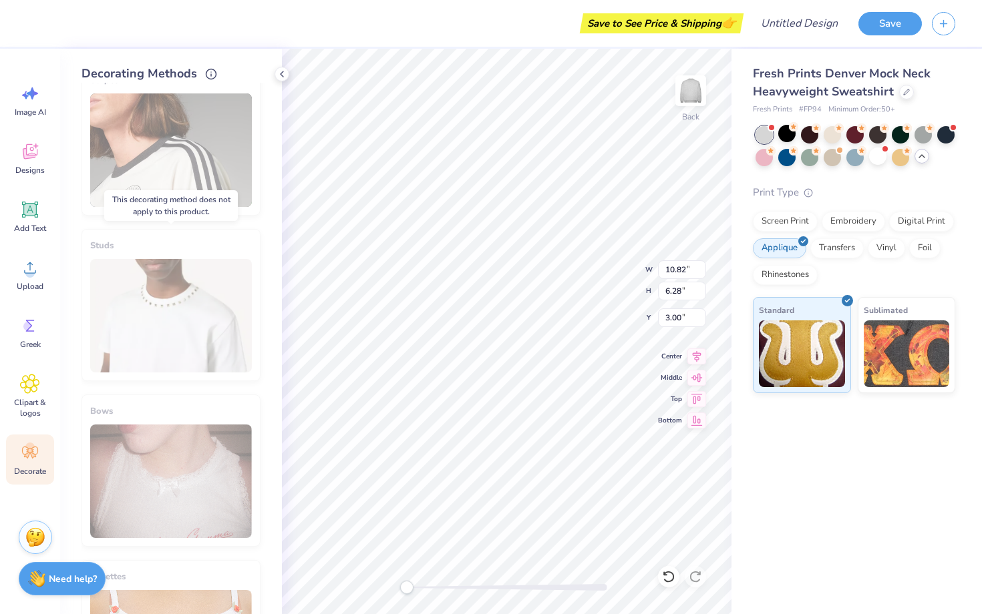
click at [152, 310] on div "Studs" at bounding box center [170, 305] width 179 height 152
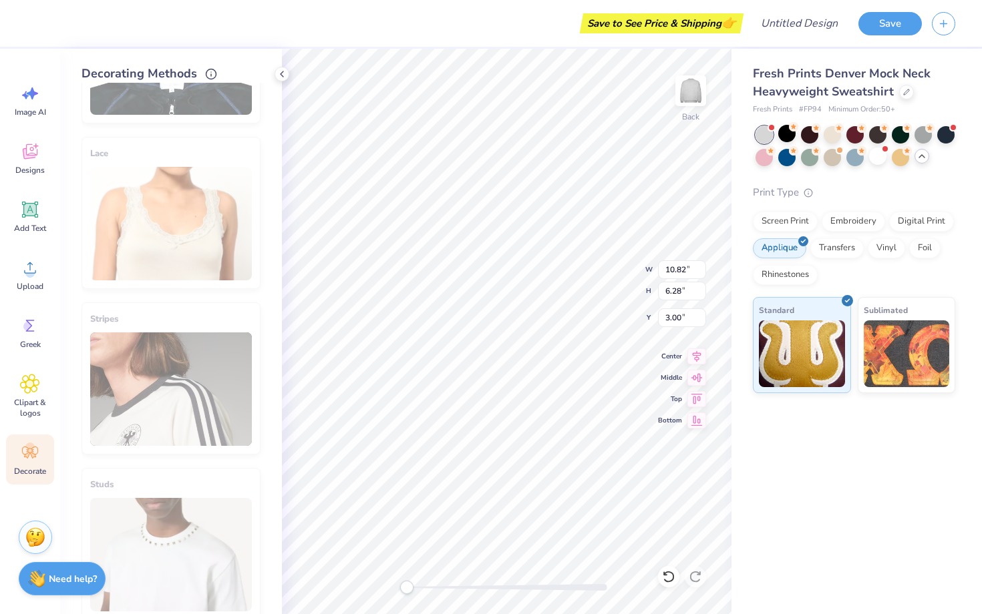
scroll to position [0, 0]
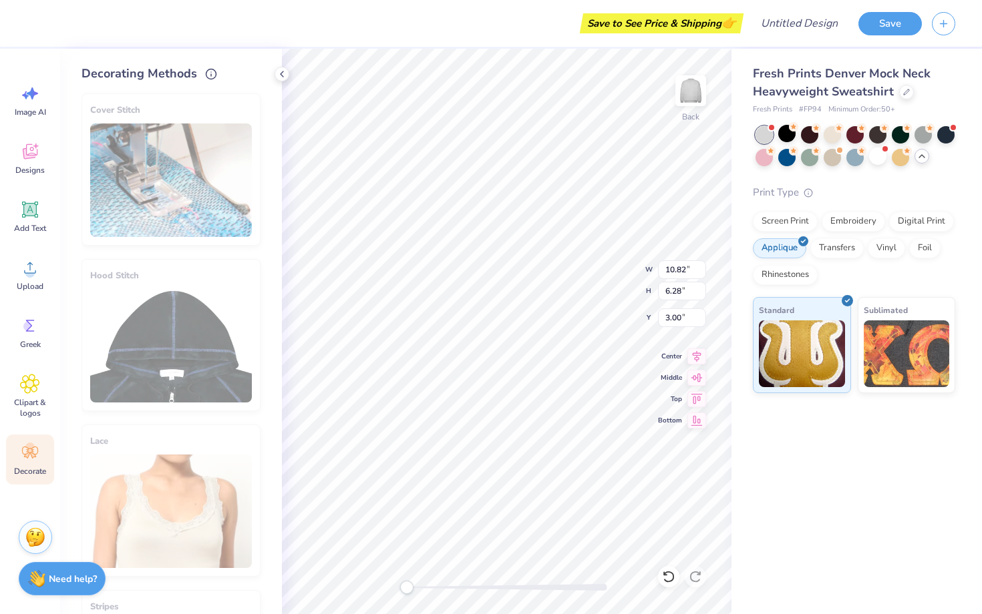
click at [146, 195] on div "Cover Stitch" at bounding box center [170, 169] width 179 height 152
click at [40, 159] on div "Designs" at bounding box center [30, 159] width 48 height 50
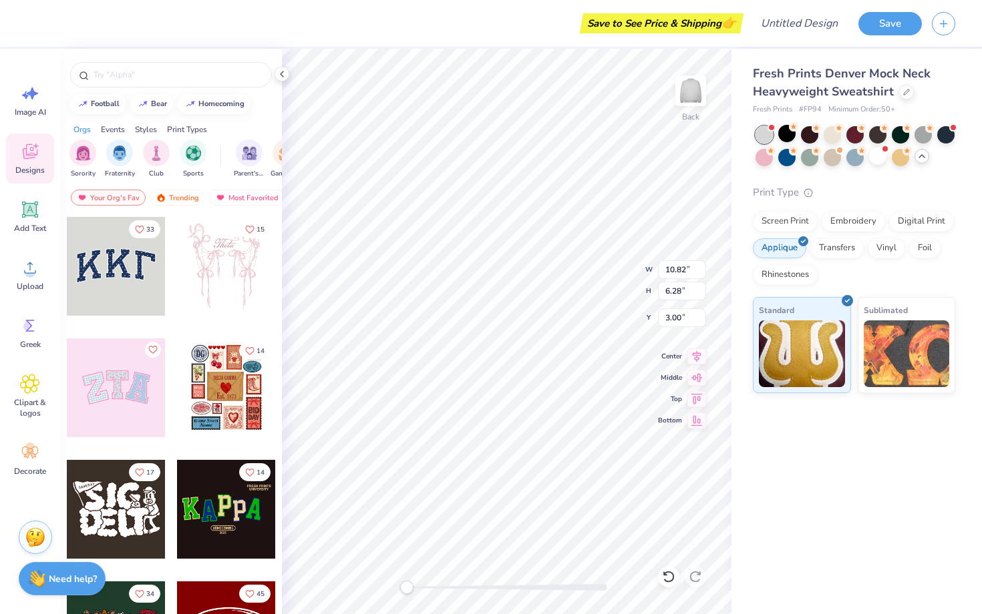
click at [133, 279] on div at bounding box center [116, 266] width 99 height 99
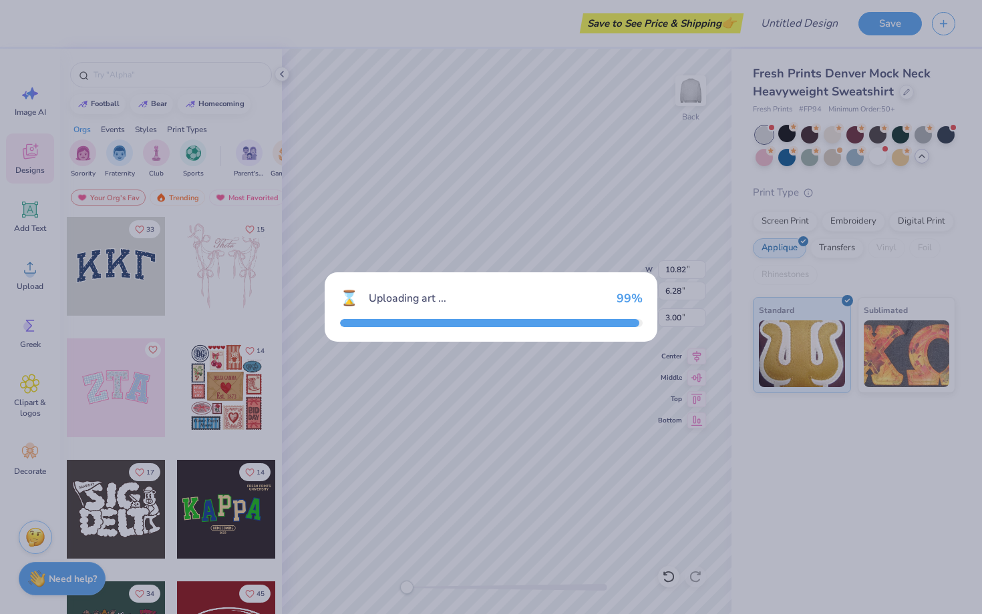
type input "10.91"
type input "4.79"
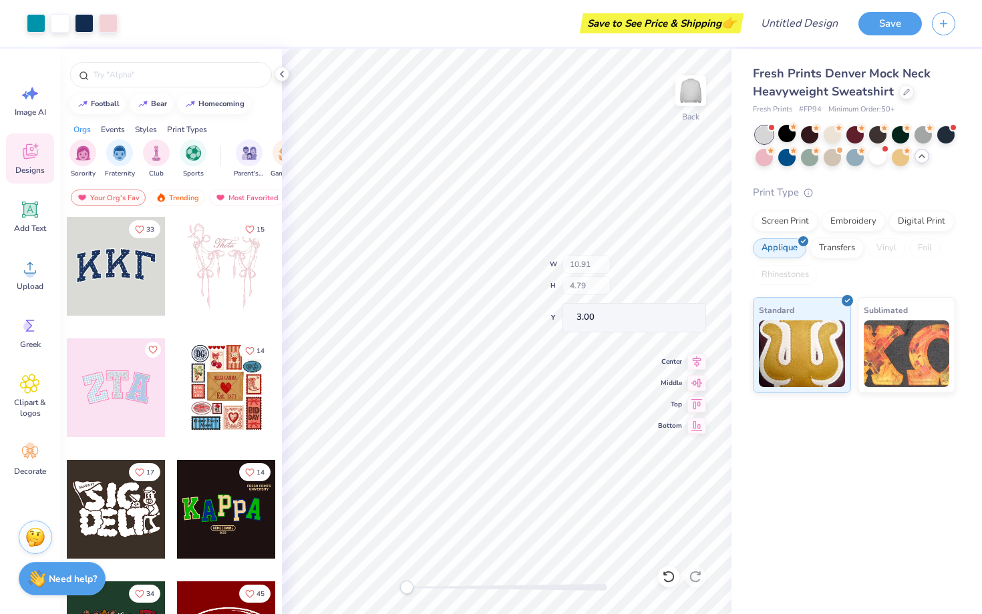
type input "10.72"
type input "4.57"
type input "3.09"
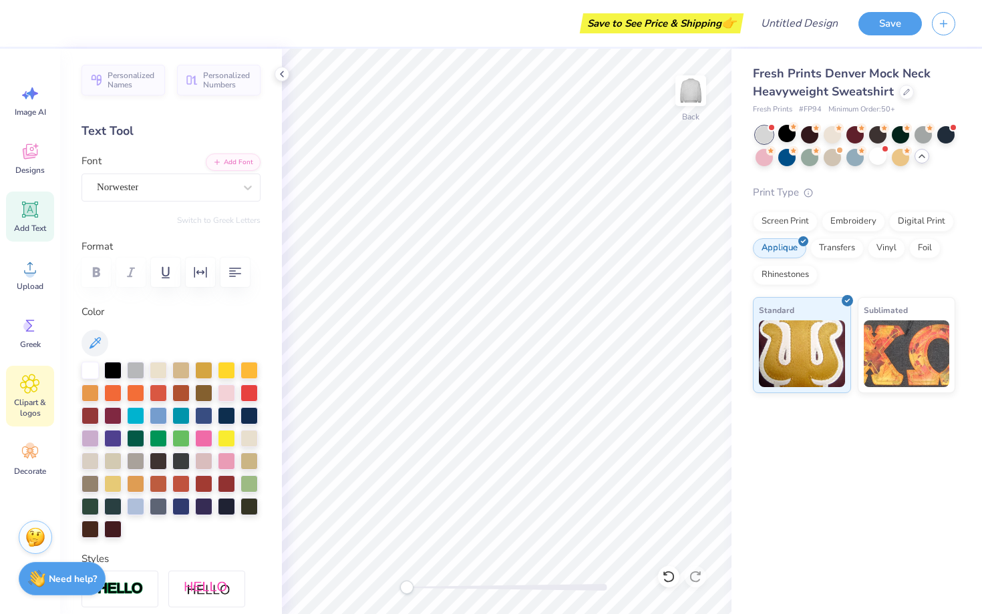
click at [24, 381] on icon at bounding box center [30, 384] width 19 height 19
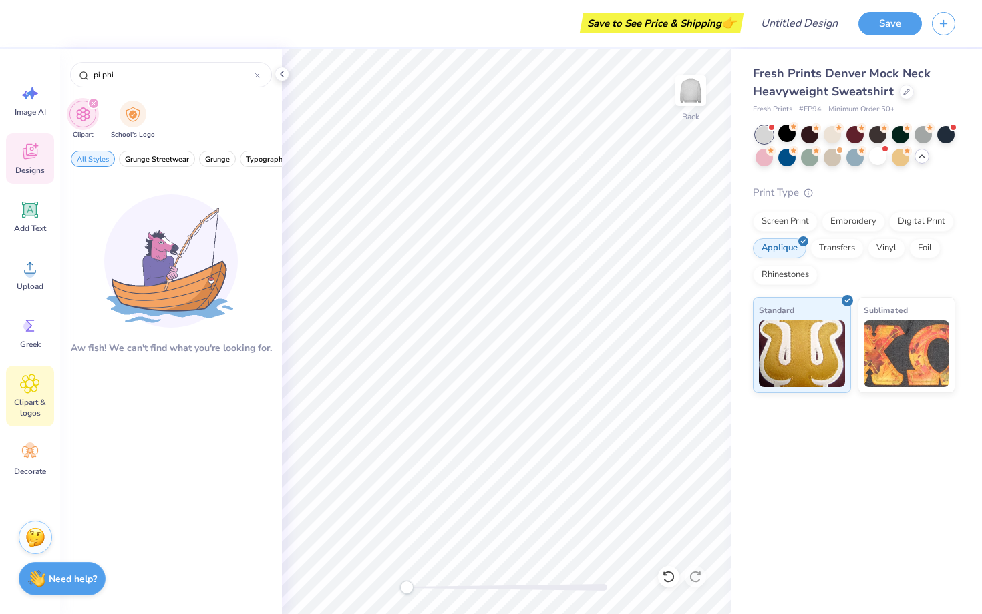
type input "pi phi"
click at [27, 162] on div "Designs" at bounding box center [30, 159] width 48 height 50
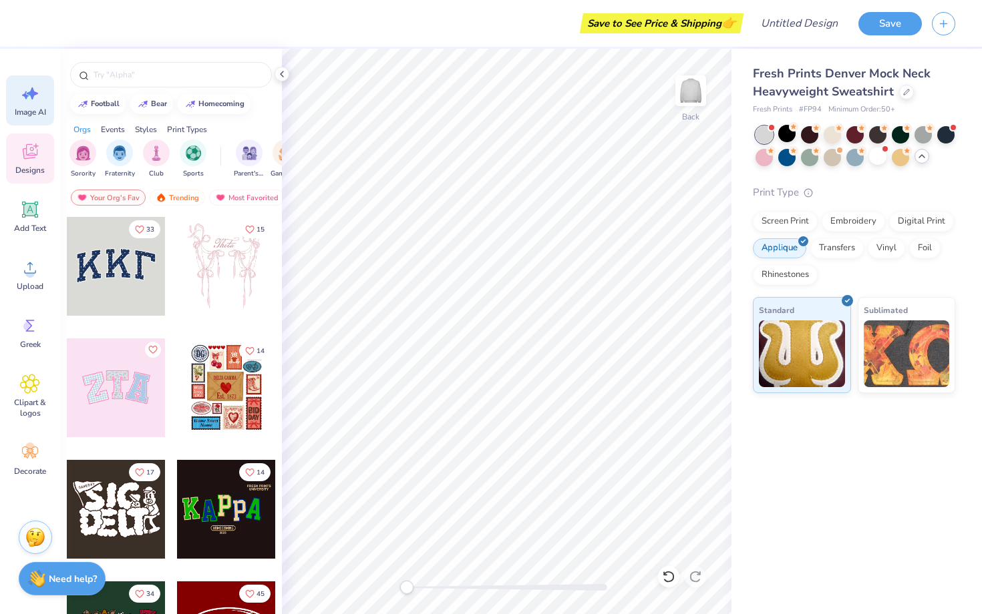
click at [27, 104] on div "Image AI" at bounding box center [30, 100] width 48 height 50
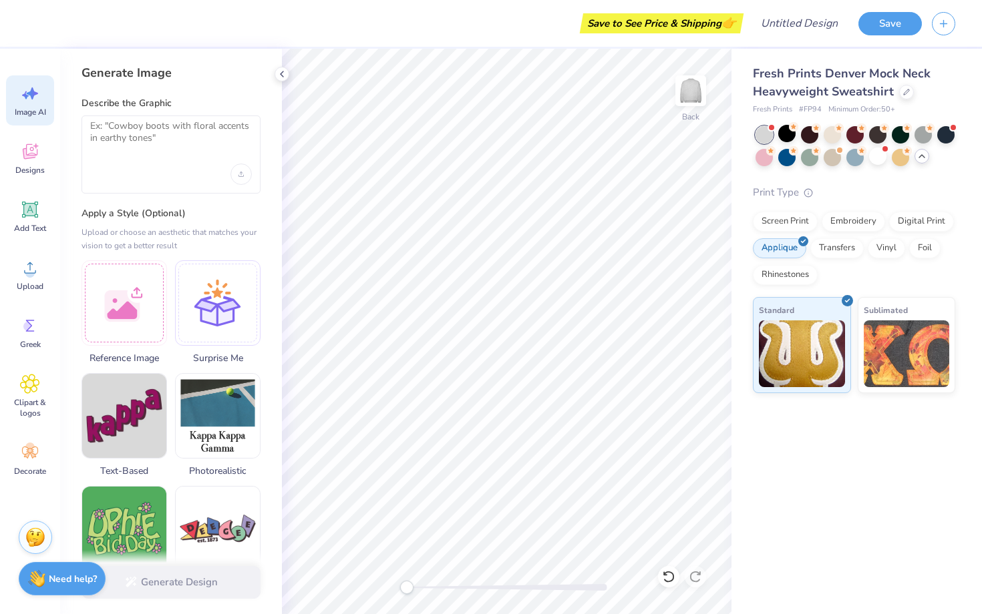
click at [112, 155] on div at bounding box center [170, 155] width 179 height 78
click at [127, 136] on textarea at bounding box center [171, 136] width 162 height 33
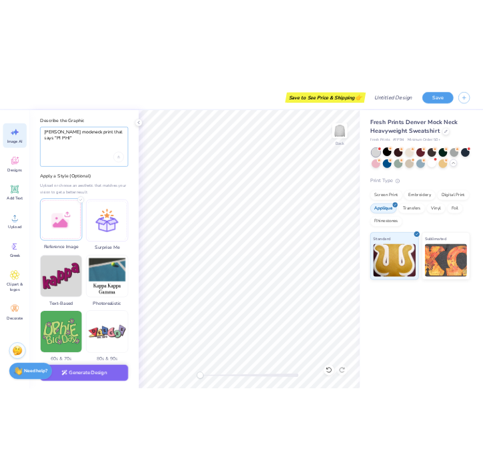
scroll to position [39, 0]
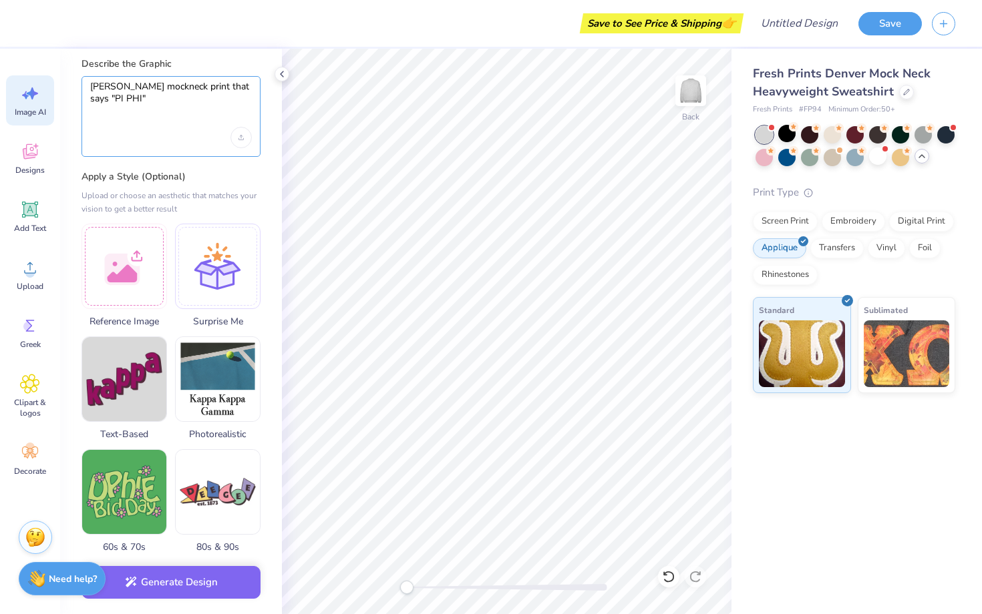
type textarea "parke mockneck print that says "PI PHI""
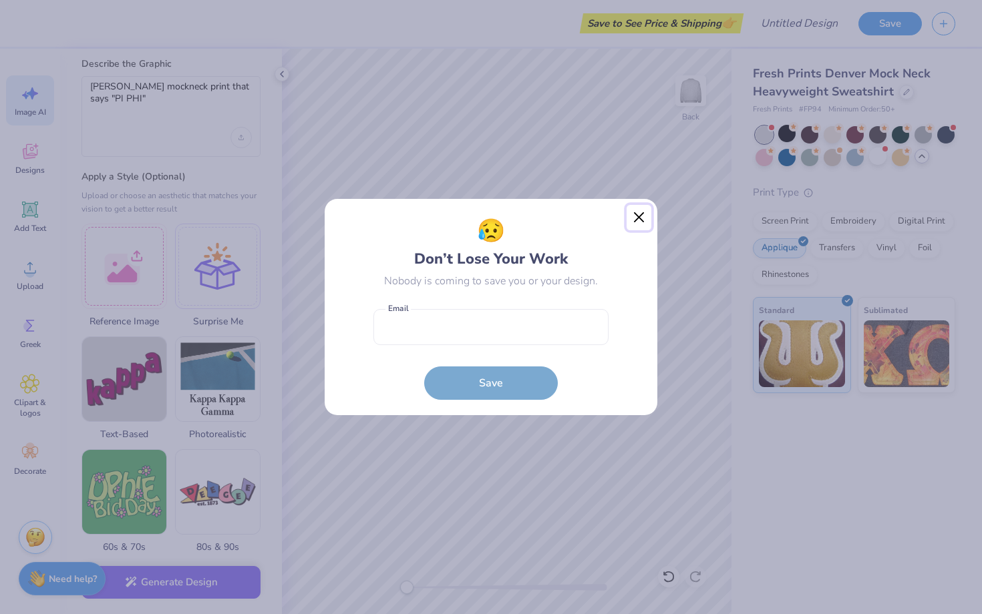
click at [635, 218] on button "Close" at bounding box center [638, 217] width 25 height 25
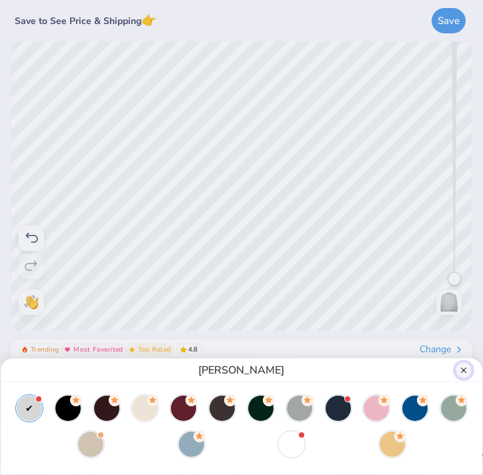
click at [467, 370] on button "Close" at bounding box center [464, 371] width 16 height 16
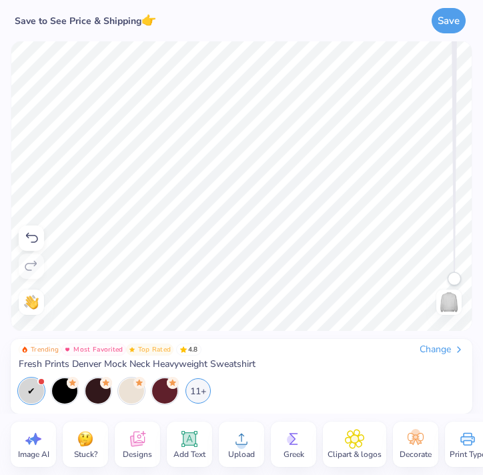
click at [32, 453] on span "Image AI" at bounding box center [33, 454] width 31 height 11
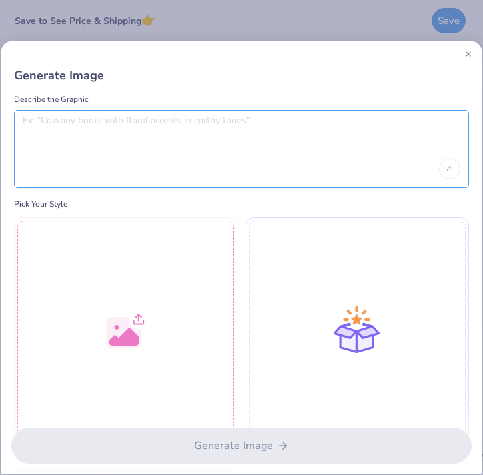
click at [142, 142] on textarea at bounding box center [242, 131] width 438 height 33
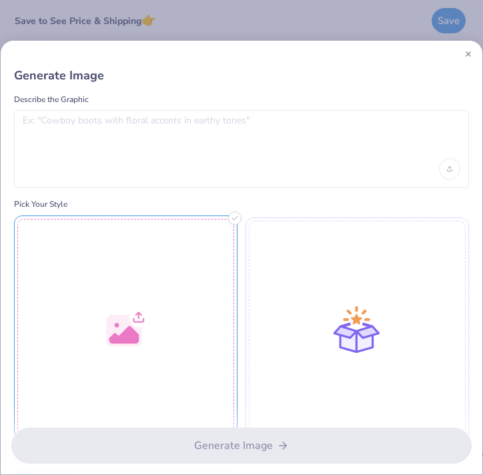
click at [136, 268] on div at bounding box center [126, 328] width 224 height 224
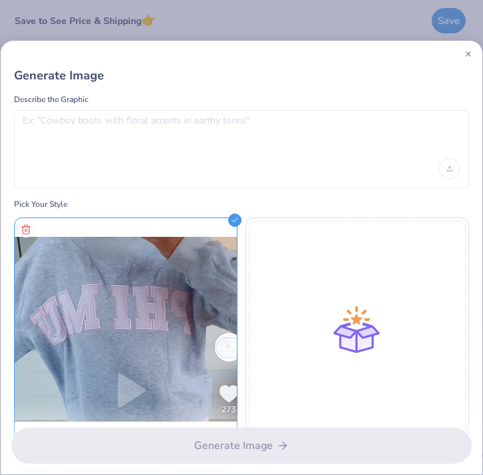
click at [206, 150] on div at bounding box center [241, 149] width 455 height 78
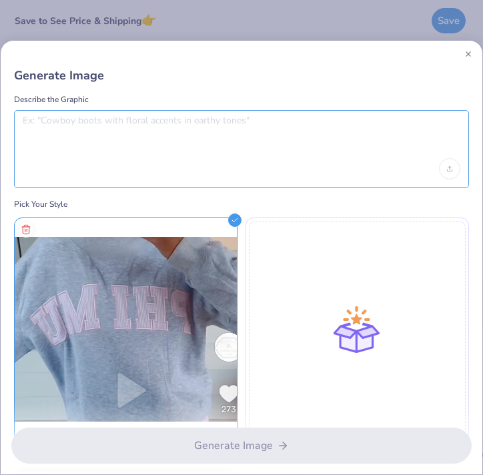
click at [200, 137] on textarea at bounding box center [242, 131] width 438 height 33
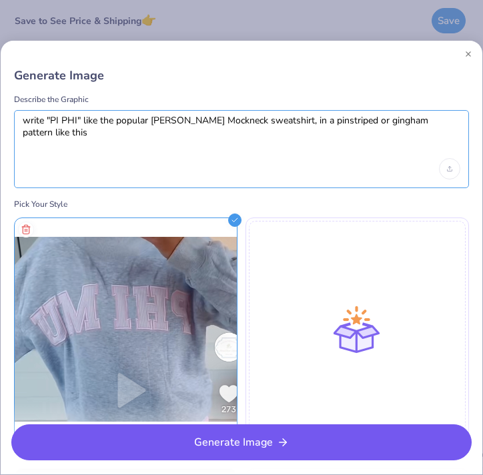
type textarea "write "PI PHI" like the popular [PERSON_NAME] Mockneck sweatshirt, in a pinstri…"
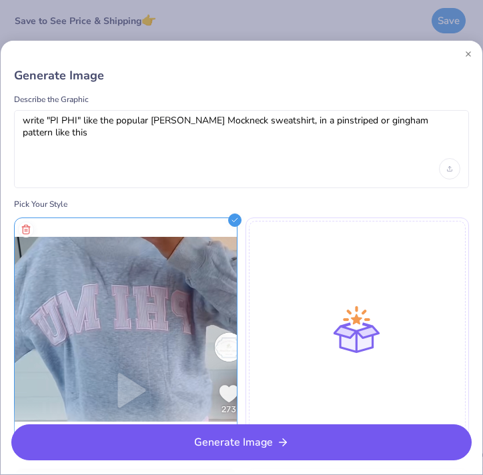
click at [241, 445] on button "Generate Image" at bounding box center [241, 443] width 461 height 36
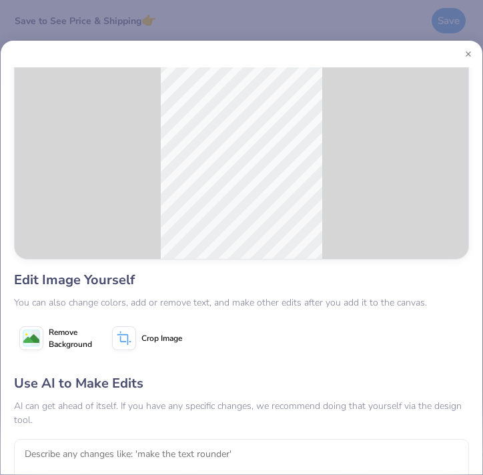
scroll to position [136, 0]
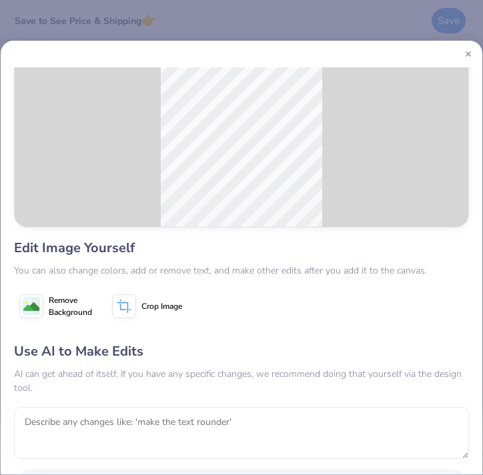
click at [147, 179] on div at bounding box center [242, 106] width 454 height 242
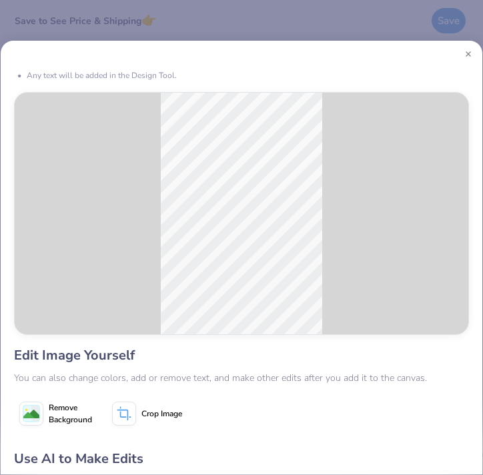
scroll to position [148, 0]
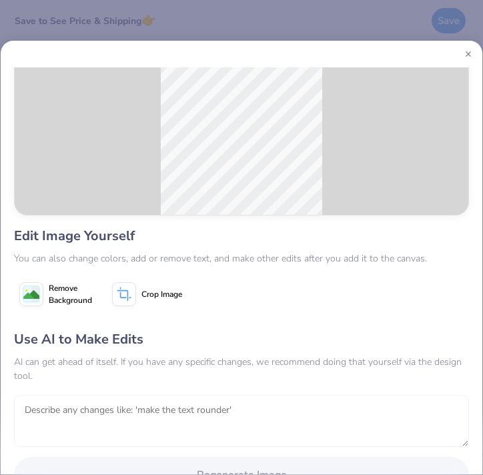
click at [49, 405] on textarea at bounding box center [241, 421] width 455 height 52
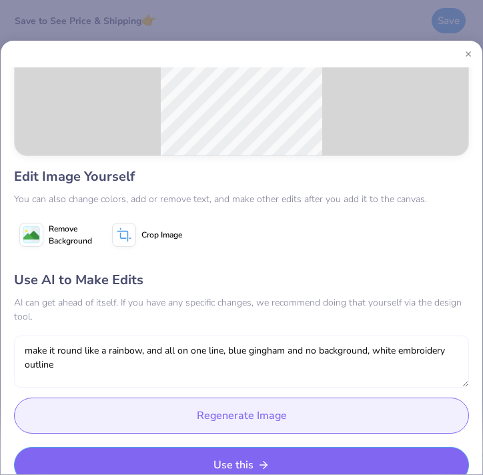
scroll to position [230, 0]
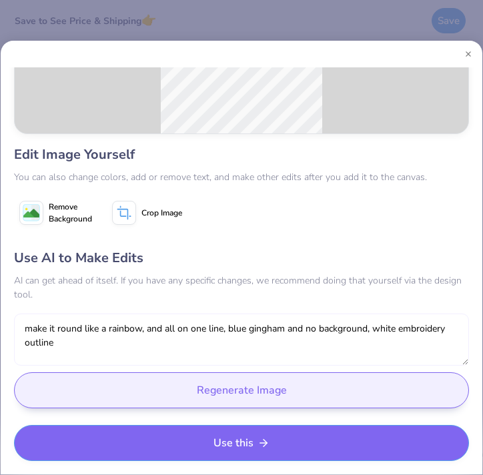
type textarea "make it round like a rainbow, and all on one line, blue gingham and no backgrou…"
click at [170, 389] on button "Regenerate Image" at bounding box center [241, 391] width 455 height 36
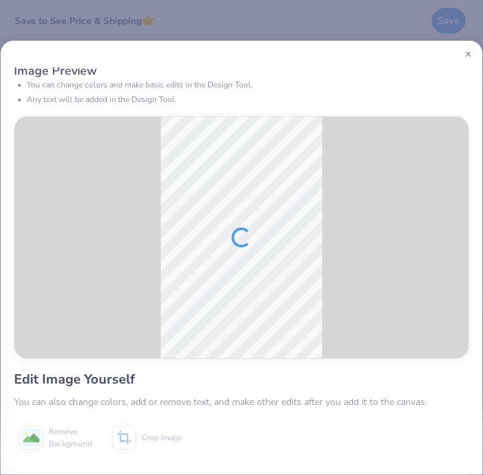
scroll to position [0, 0]
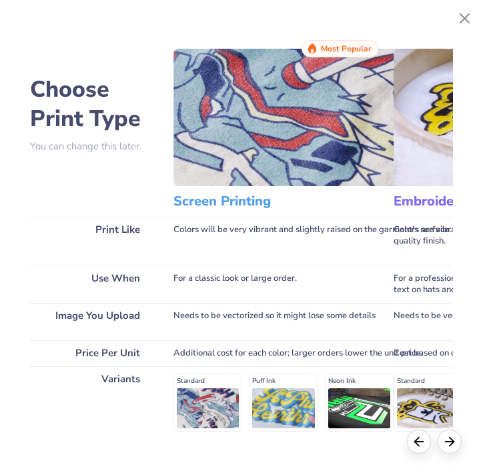
scroll to position [0, 74]
